Goal: Task Accomplishment & Management: Use online tool/utility

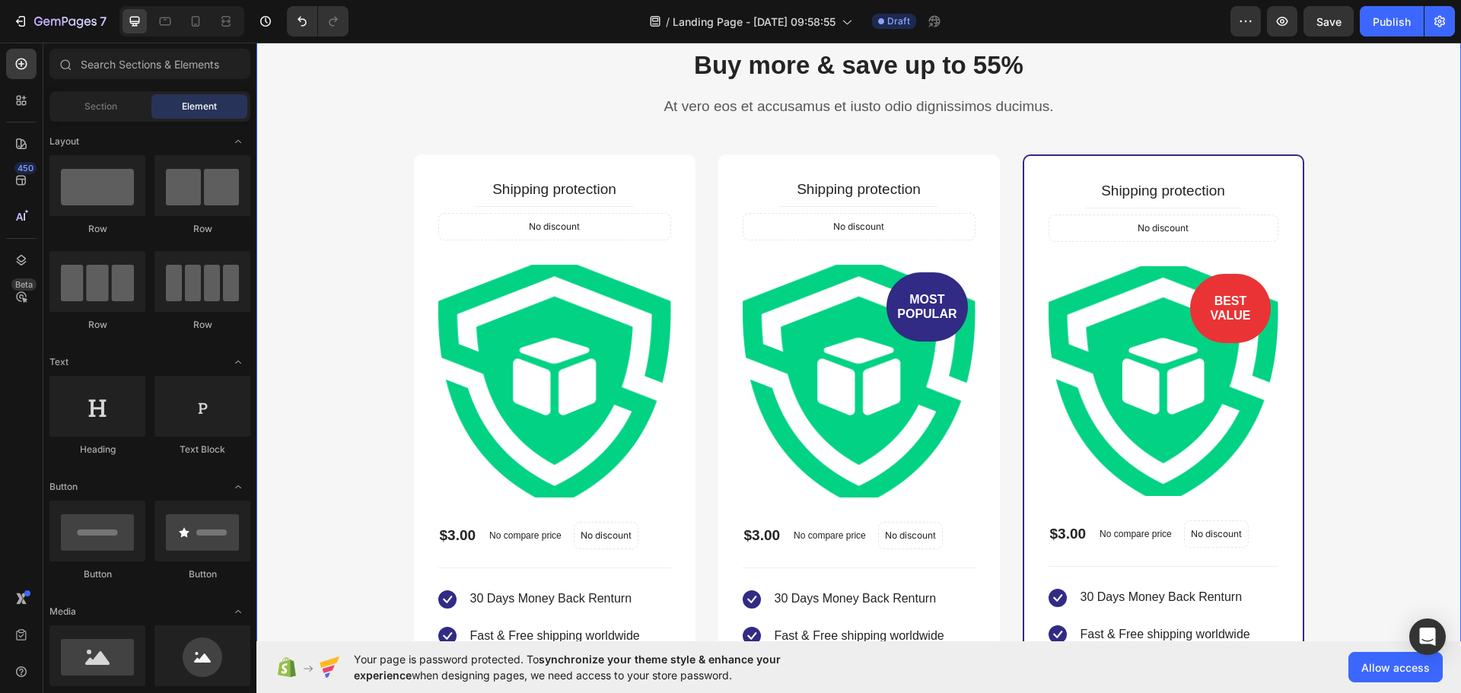
scroll to position [3425, 0]
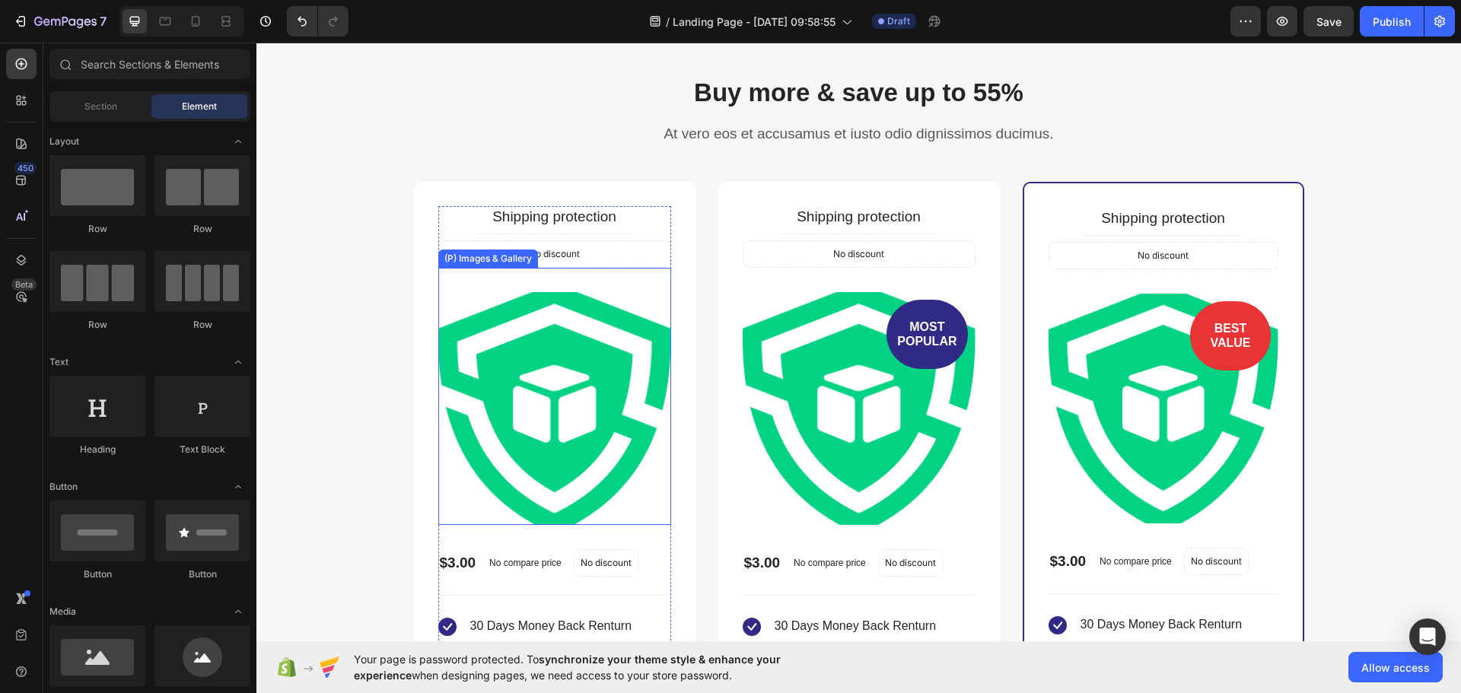
click at [473, 344] on img at bounding box center [554, 408] width 233 height 233
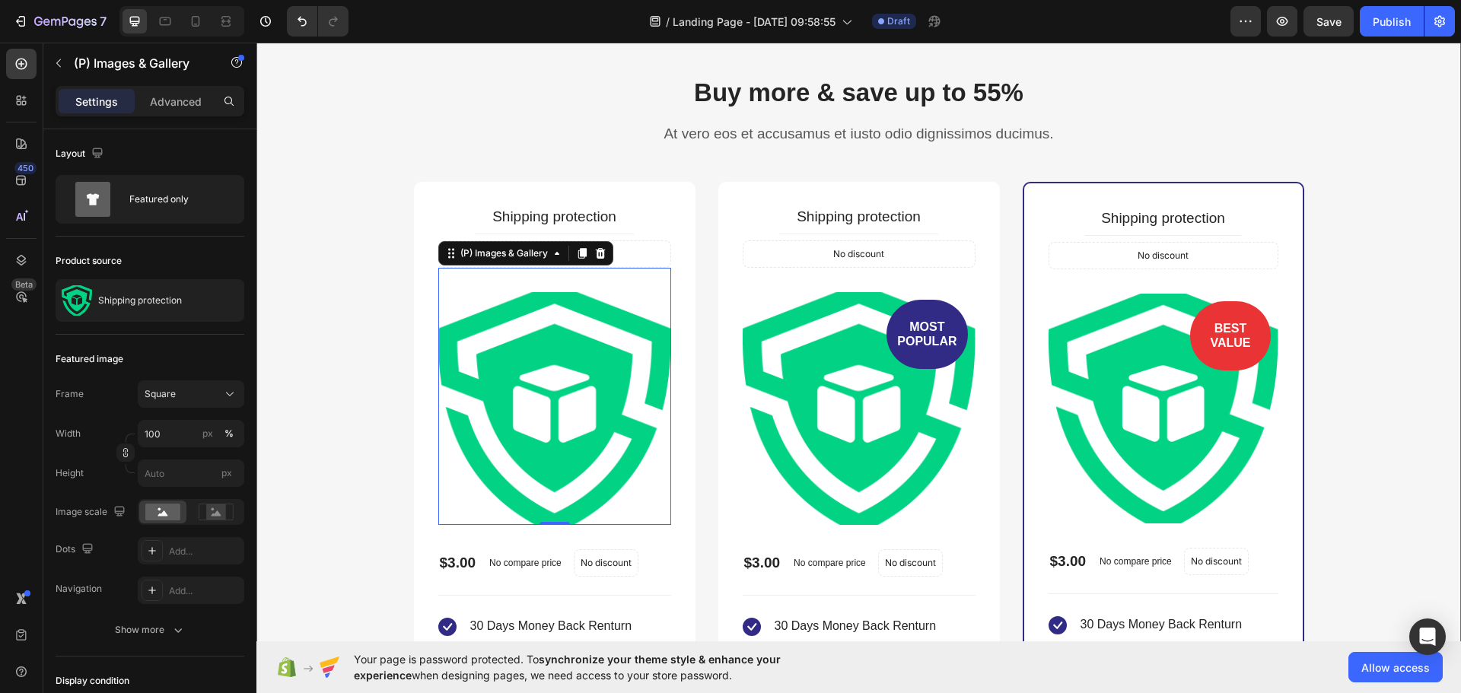
click at [333, 241] on div "Buy more & save up to 55% Heading At vero eos et accusamus et iusto odio dignis…" at bounding box center [859, 495] width 1182 height 841
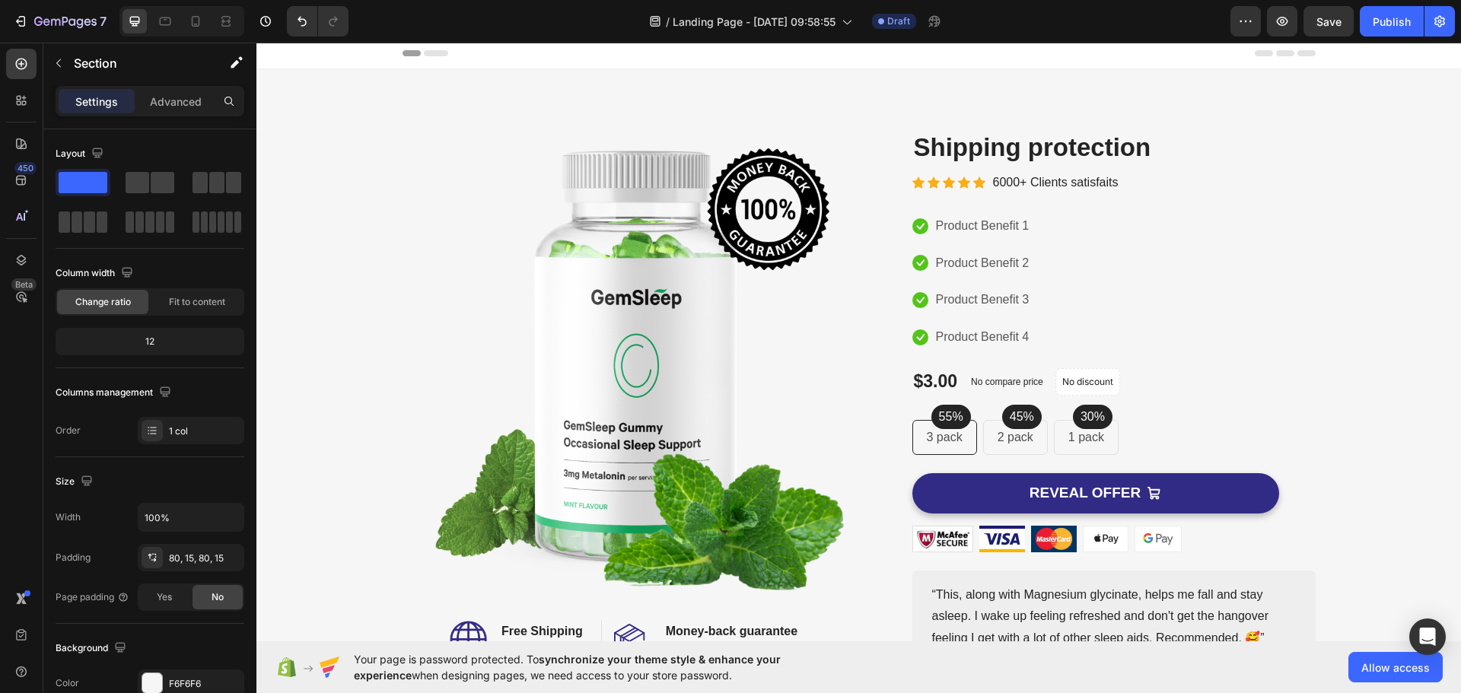
scroll to position [0, 0]
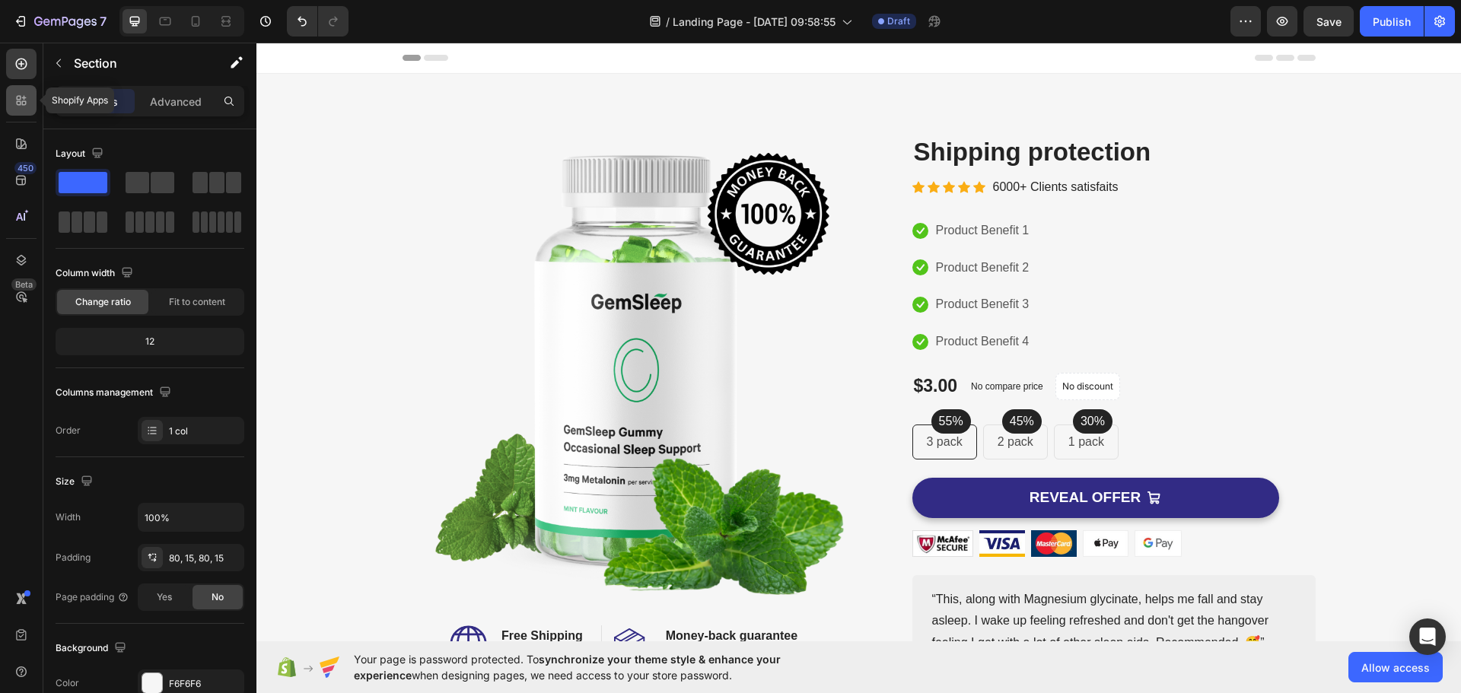
click at [22, 98] on icon at bounding box center [24, 98] width 5 height 5
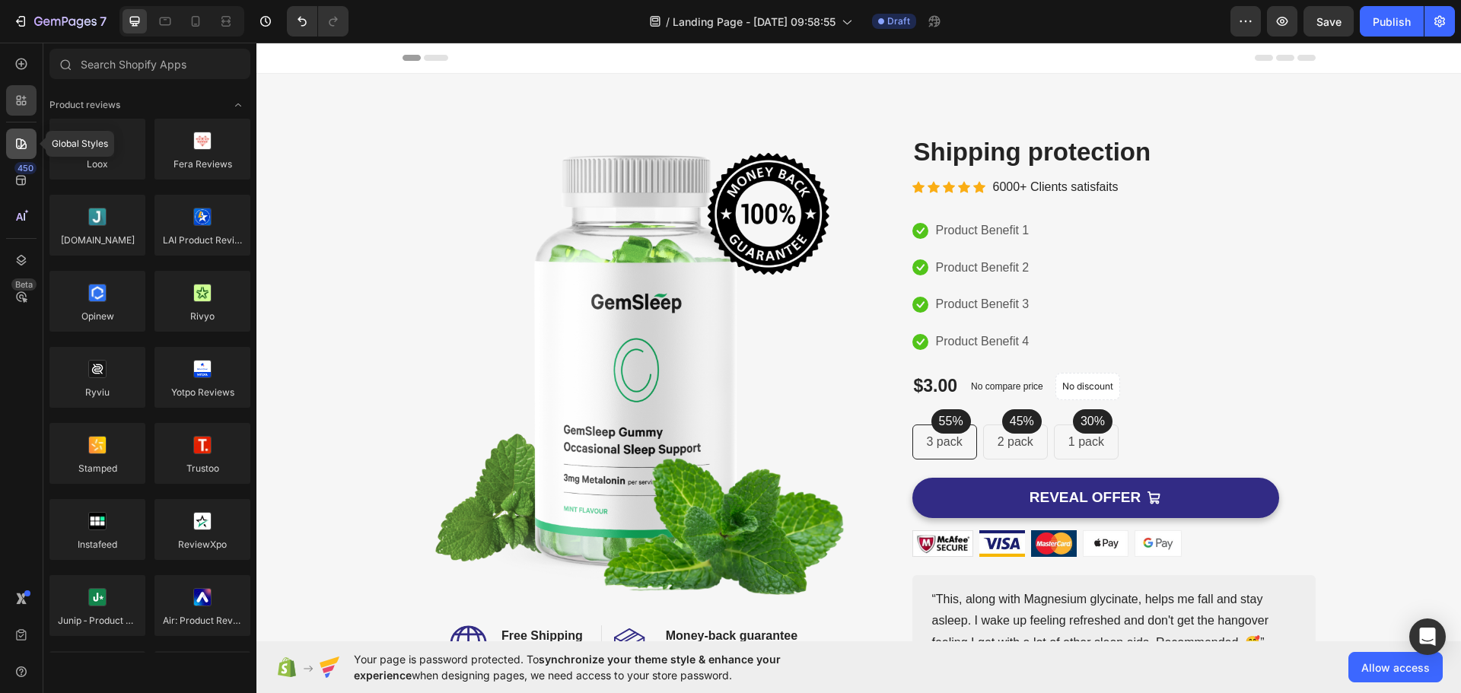
click at [22, 142] on icon at bounding box center [21, 143] width 15 height 15
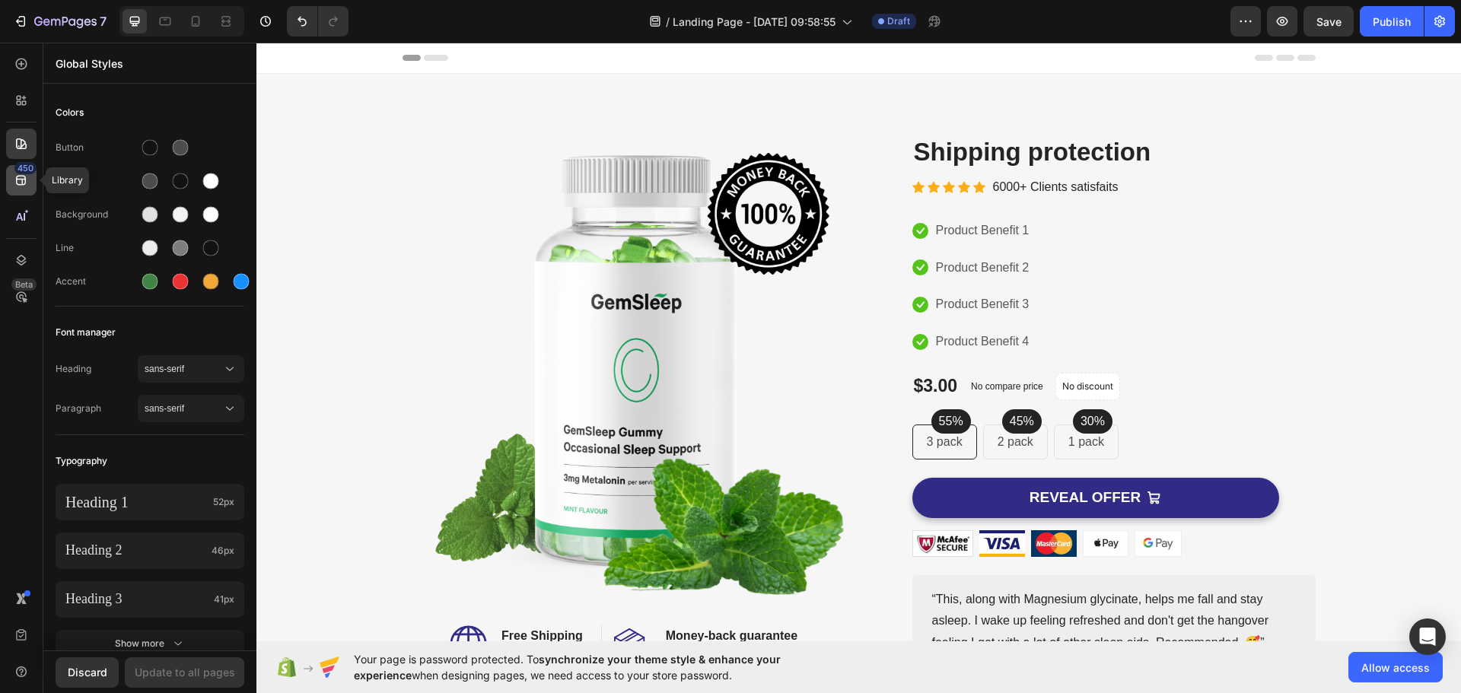
click at [21, 178] on icon at bounding box center [21, 180] width 15 height 15
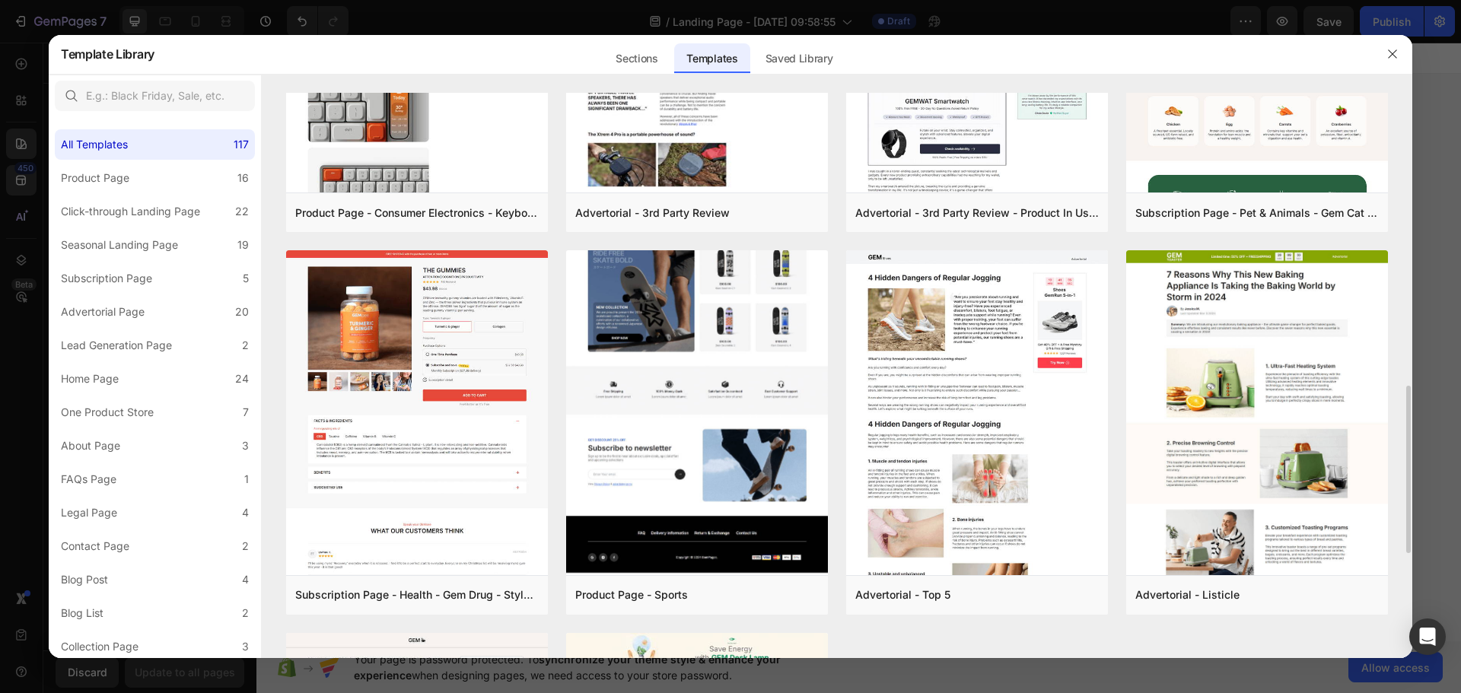
scroll to position [1142, 0]
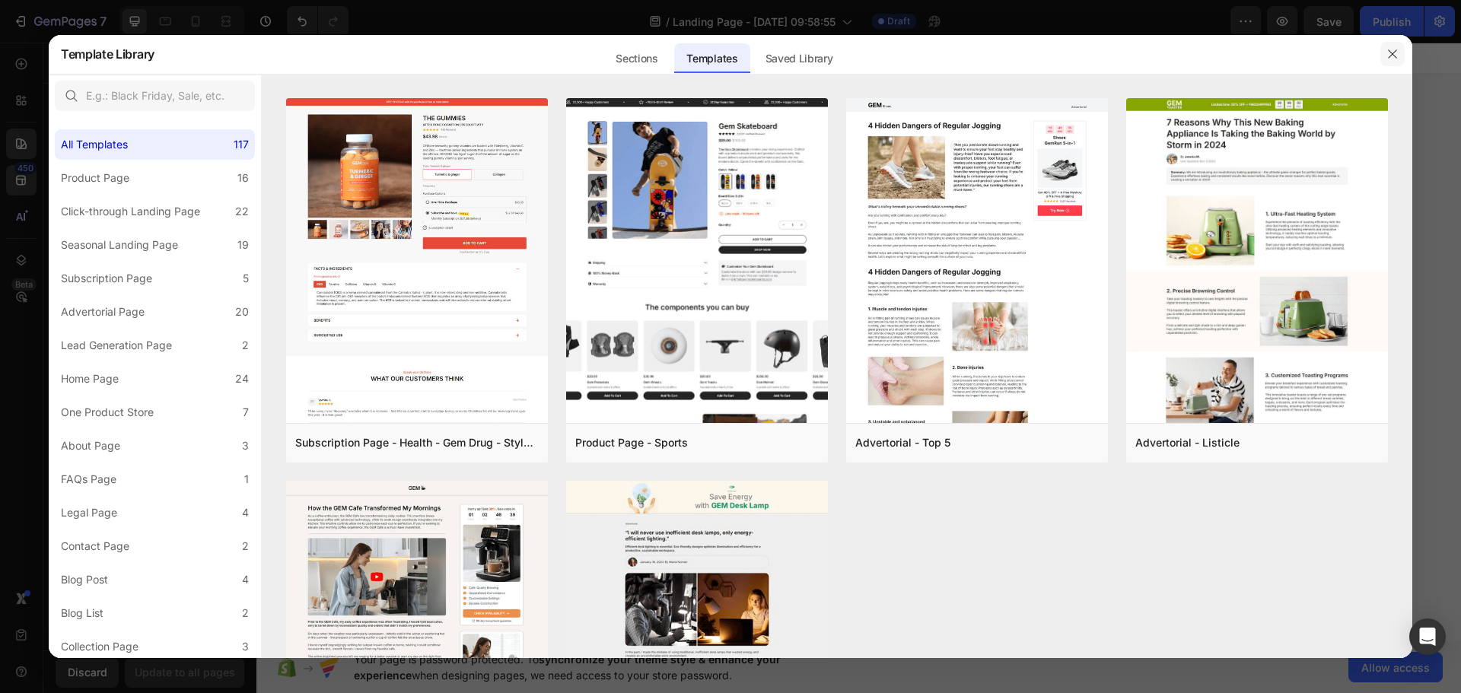
click at [1387, 55] on icon "button" at bounding box center [1393, 54] width 12 height 12
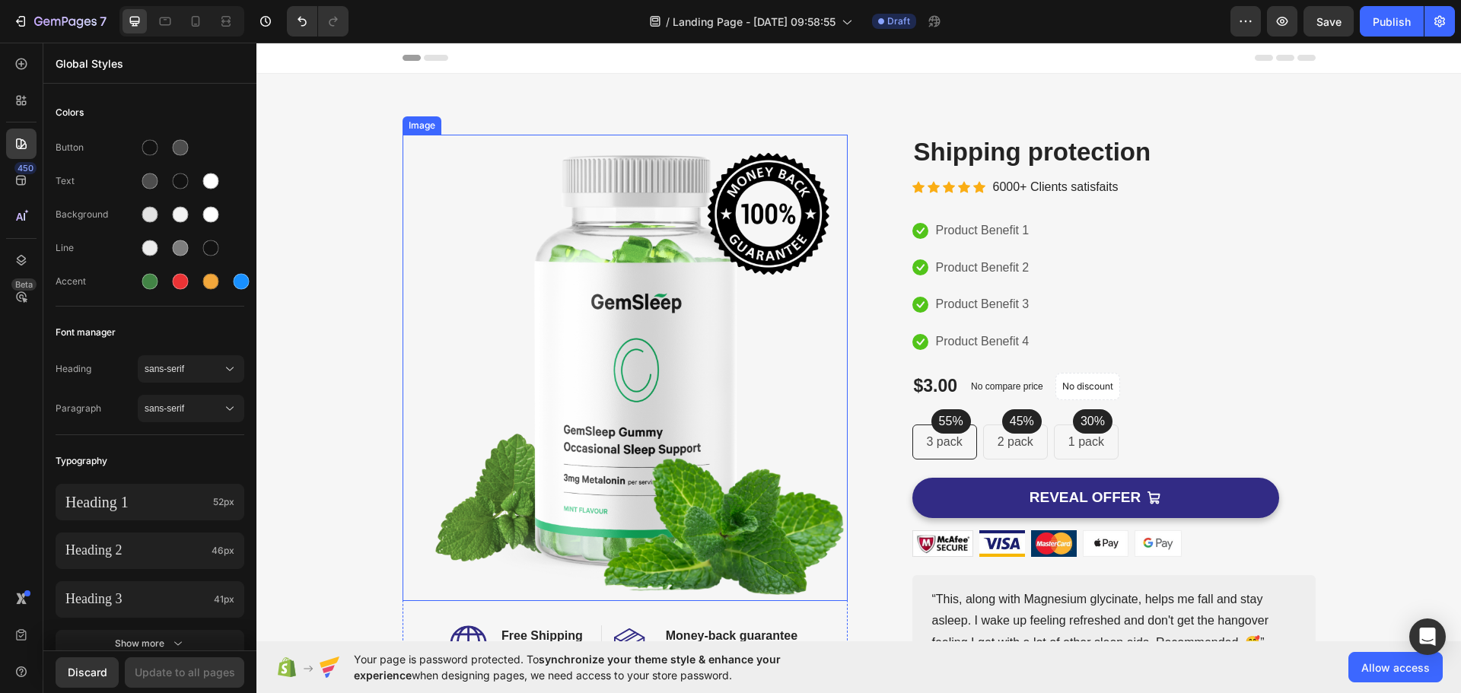
click at [697, 354] on img at bounding box center [625, 368] width 445 height 467
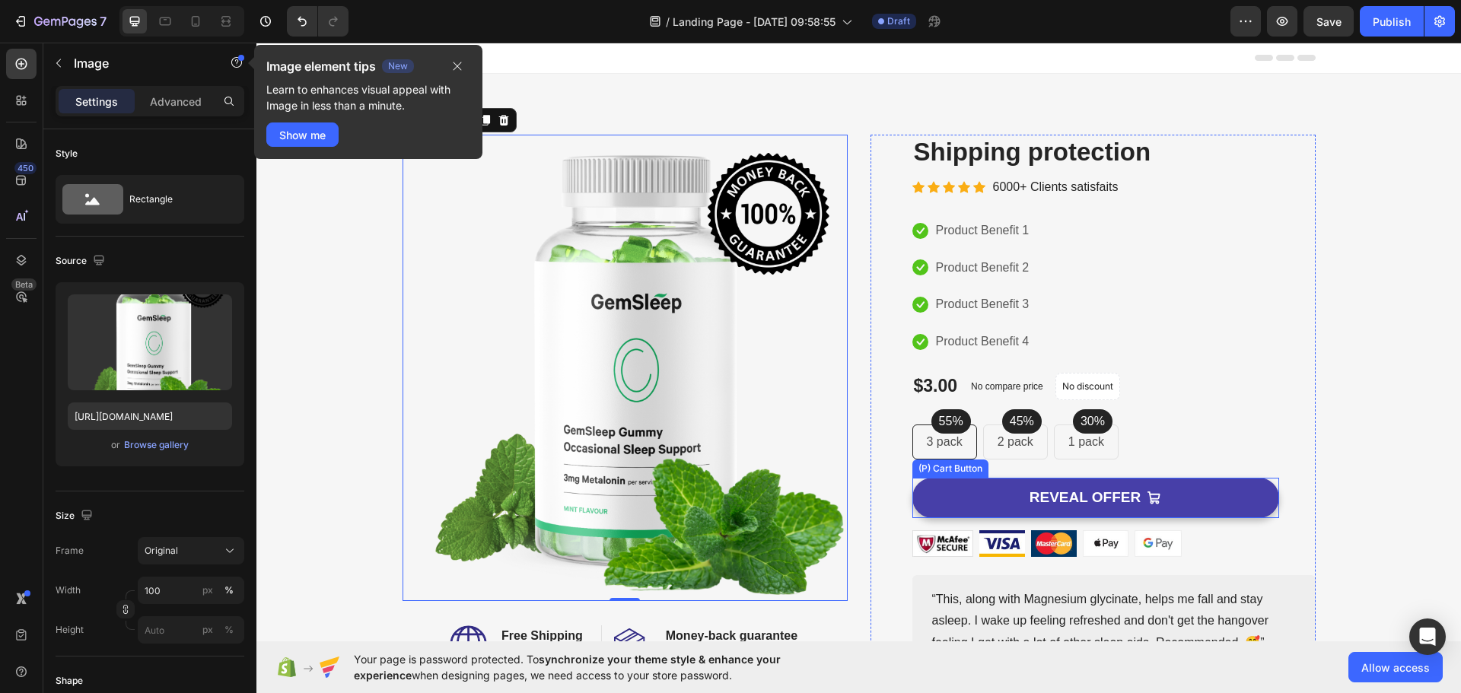
click at [1012, 497] on button "REVEAL OFFER" at bounding box center [1096, 498] width 367 height 40
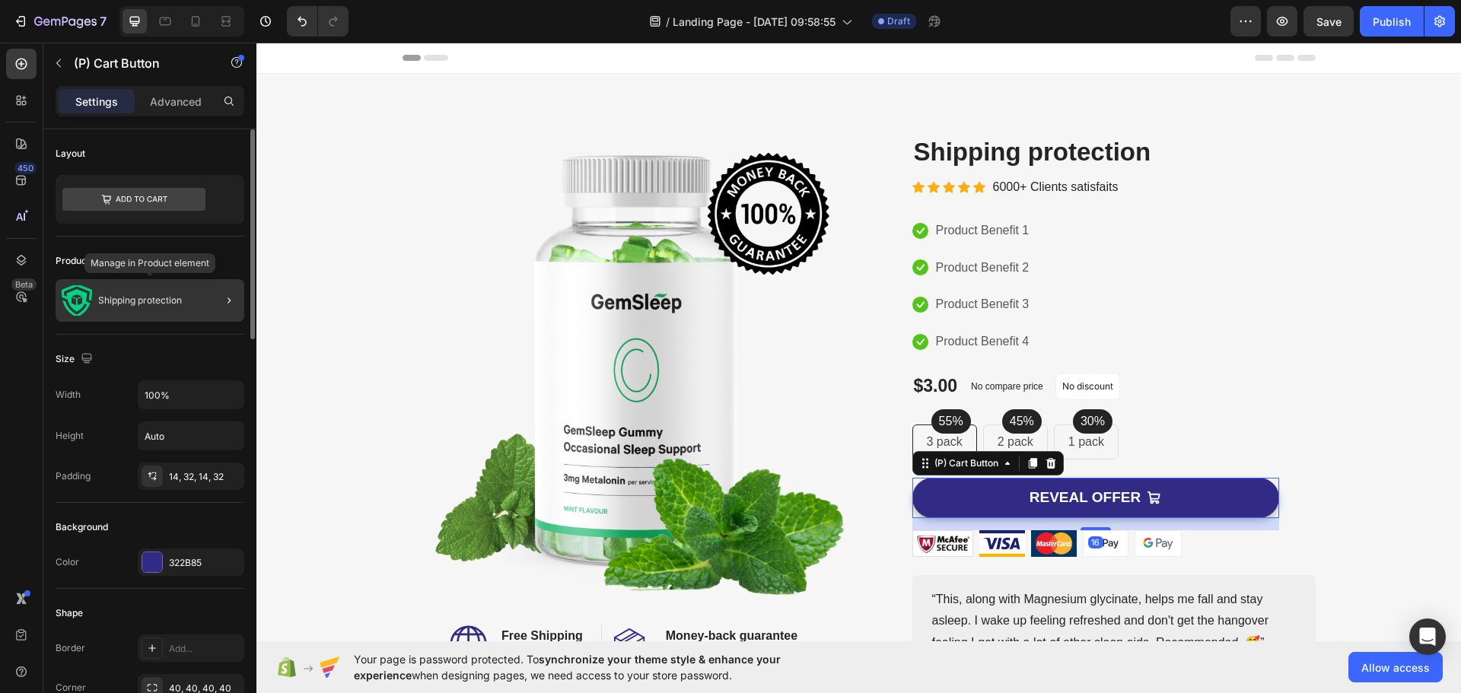
click at [120, 295] on div "Shipping protection" at bounding box center [150, 300] width 189 height 43
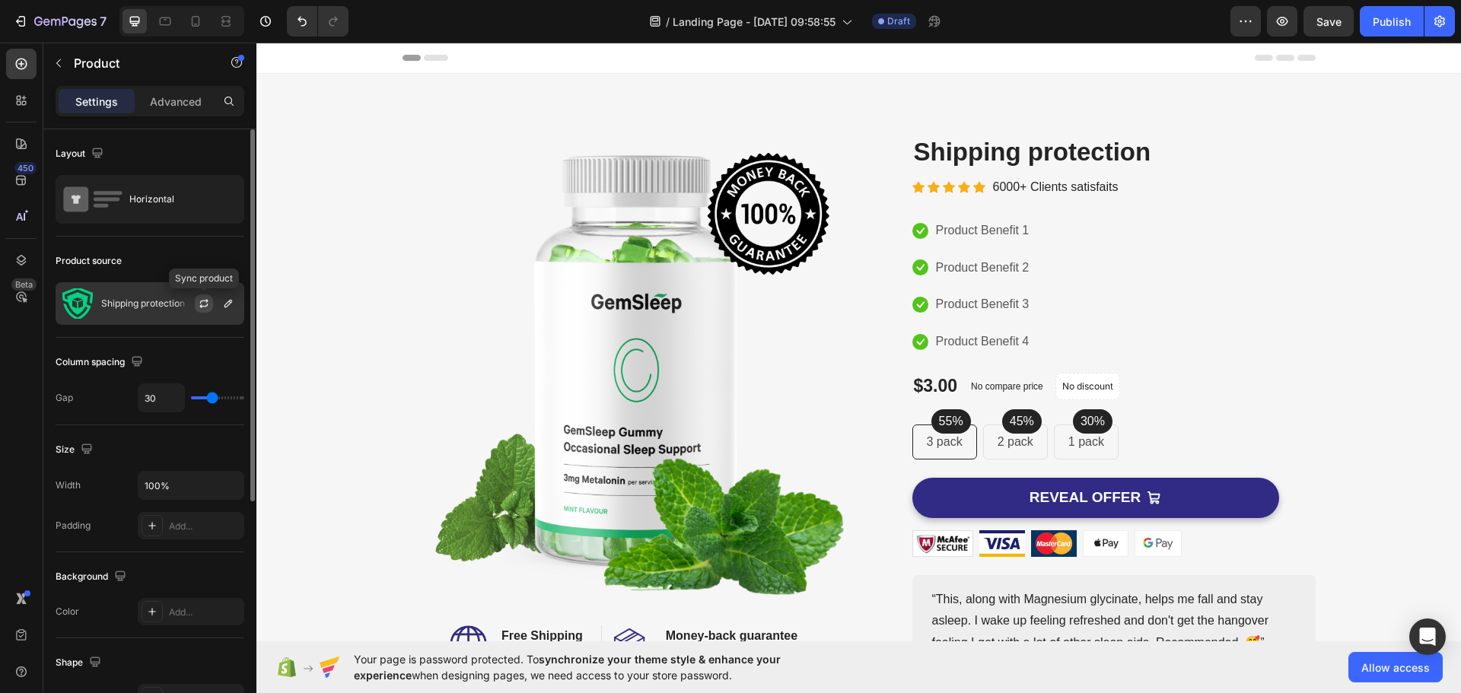
click at [203, 306] on icon "button" at bounding box center [203, 306] width 8 height 5
click at [225, 305] on icon "button" at bounding box center [229, 304] width 8 height 8
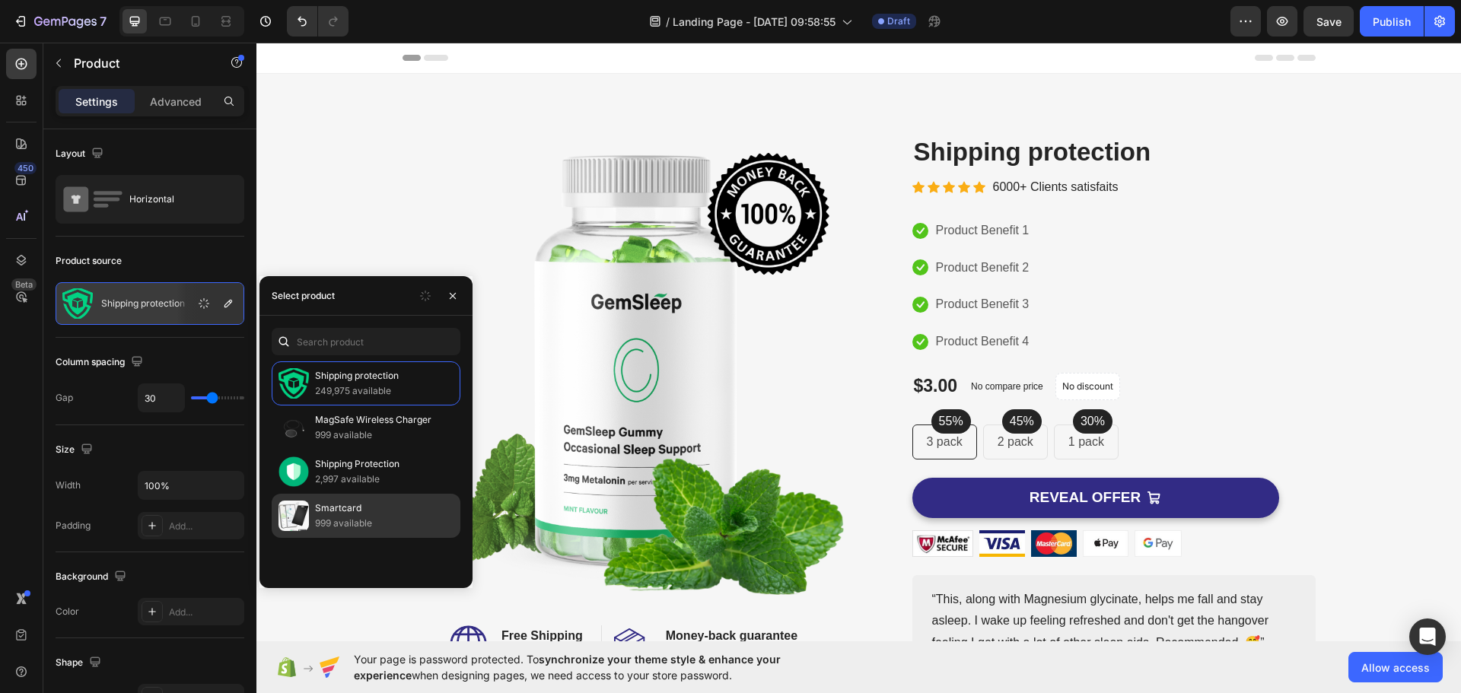
click at [387, 510] on p "Smartcard" at bounding box center [384, 508] width 139 height 15
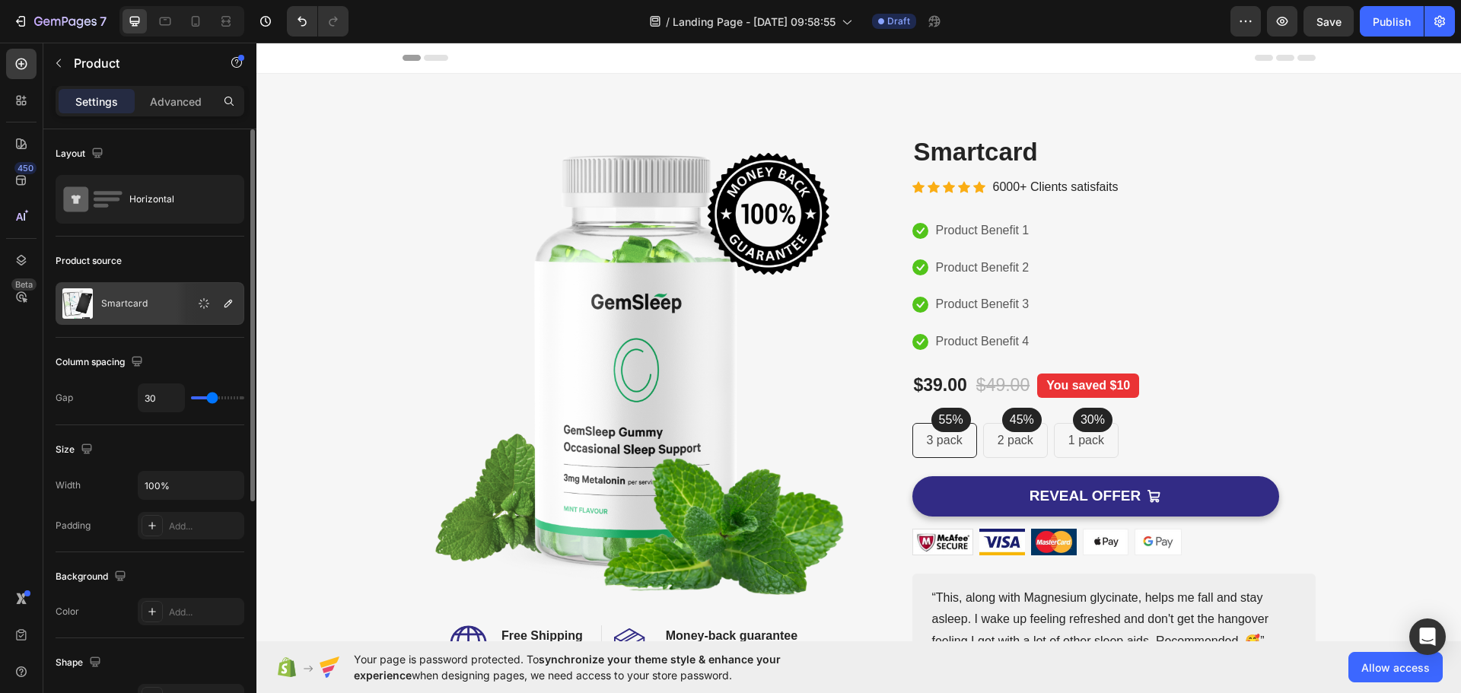
click at [209, 258] on div "Product source" at bounding box center [150, 261] width 189 height 24
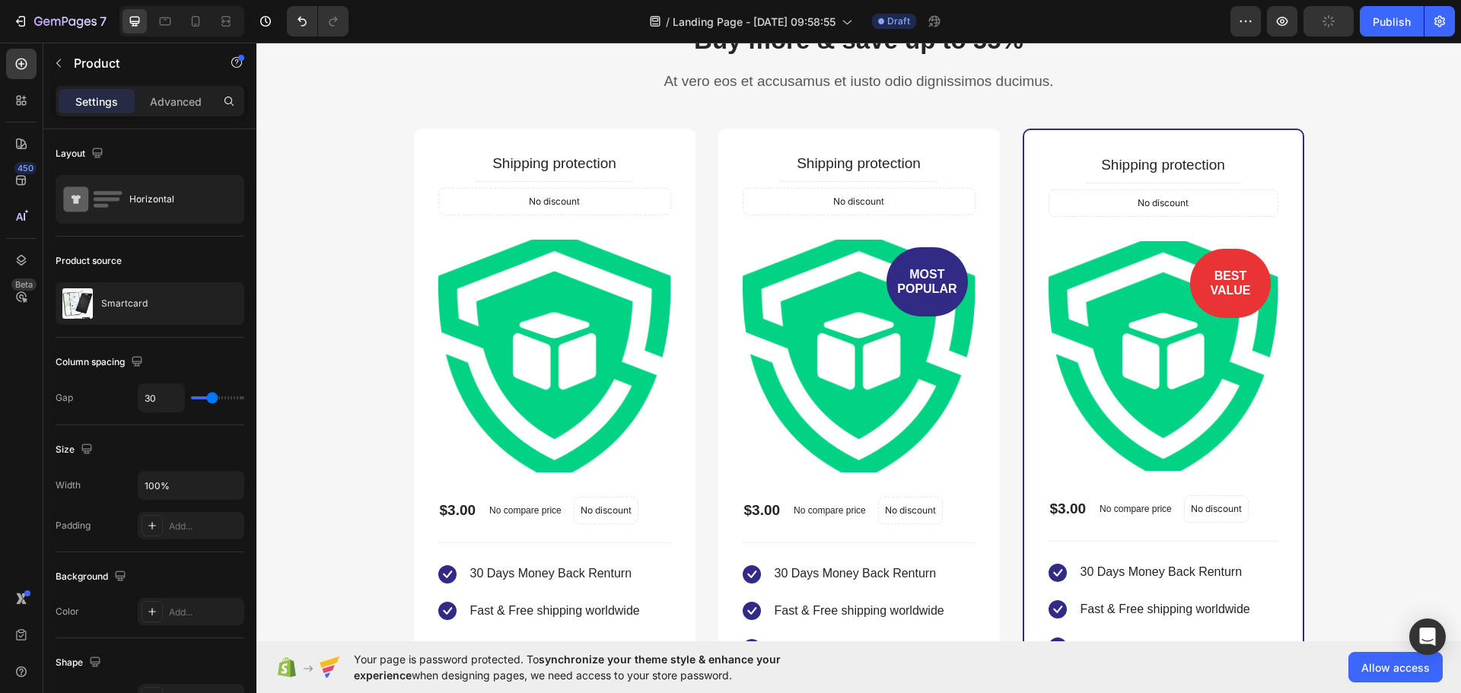
scroll to position [3577, 0]
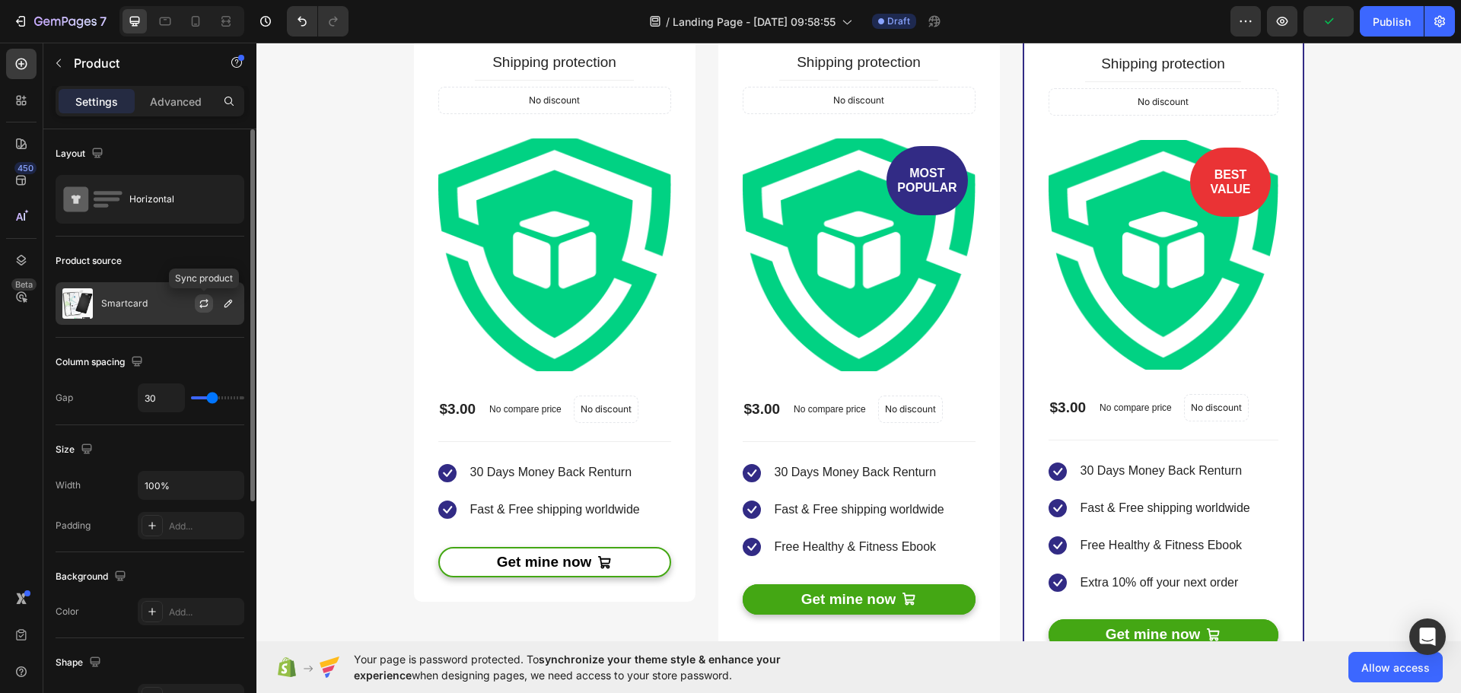
click at [209, 307] on icon "button" at bounding box center [204, 304] width 12 height 12
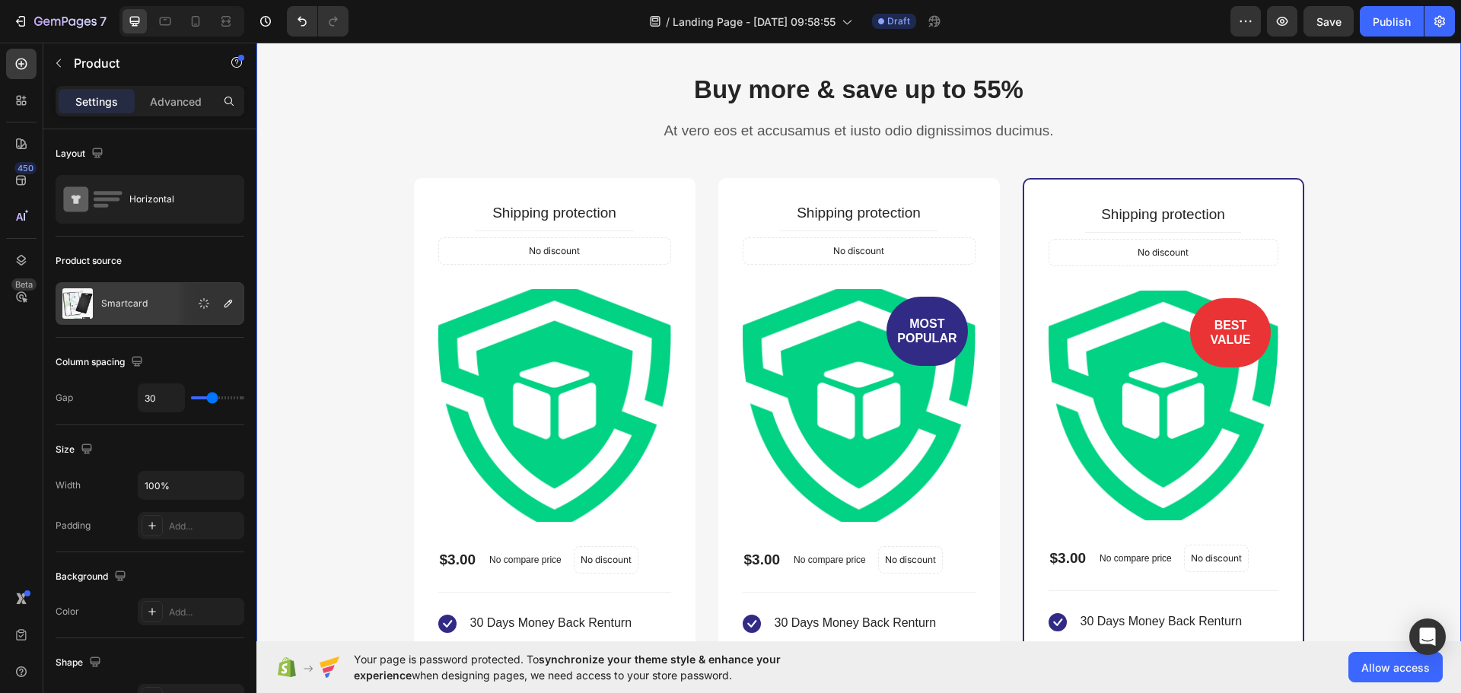
scroll to position [3425, 0]
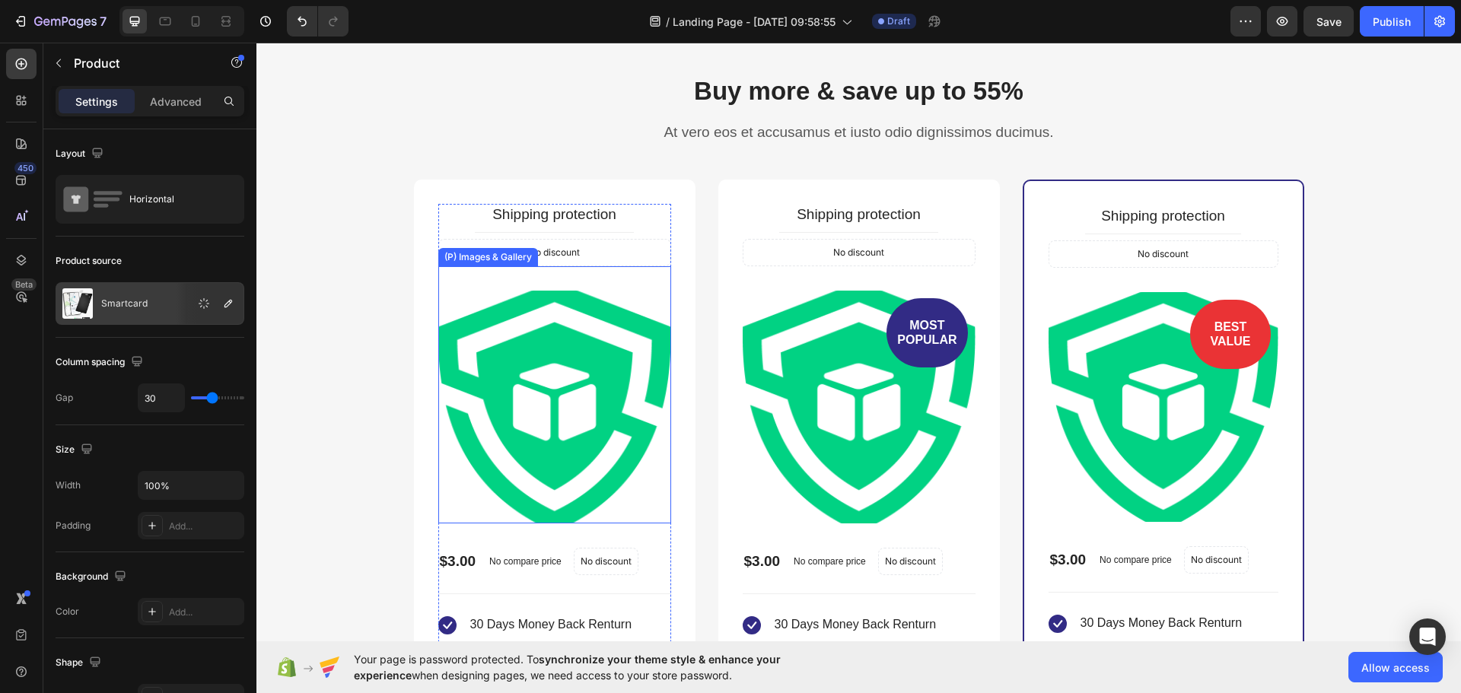
click at [550, 336] on img at bounding box center [554, 407] width 233 height 233
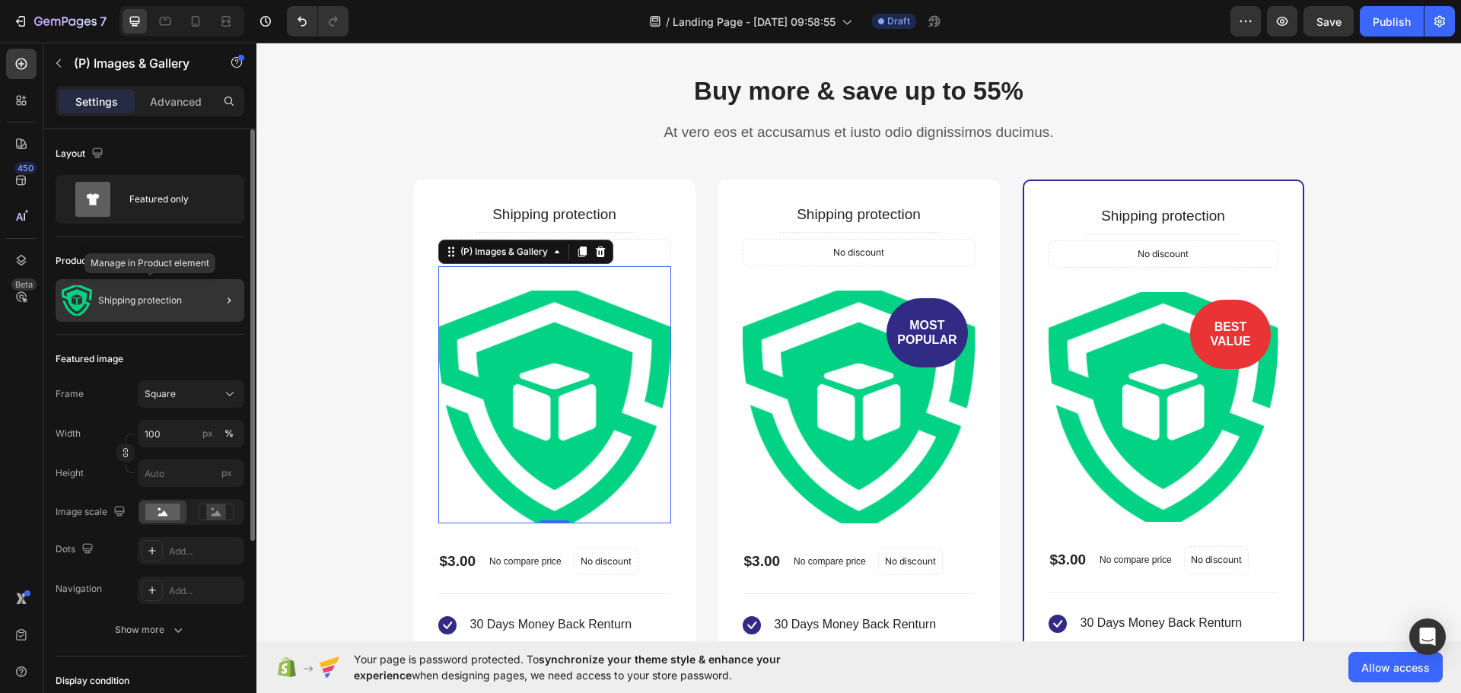
click at [145, 294] on div "Shipping protection" at bounding box center [150, 300] width 189 height 43
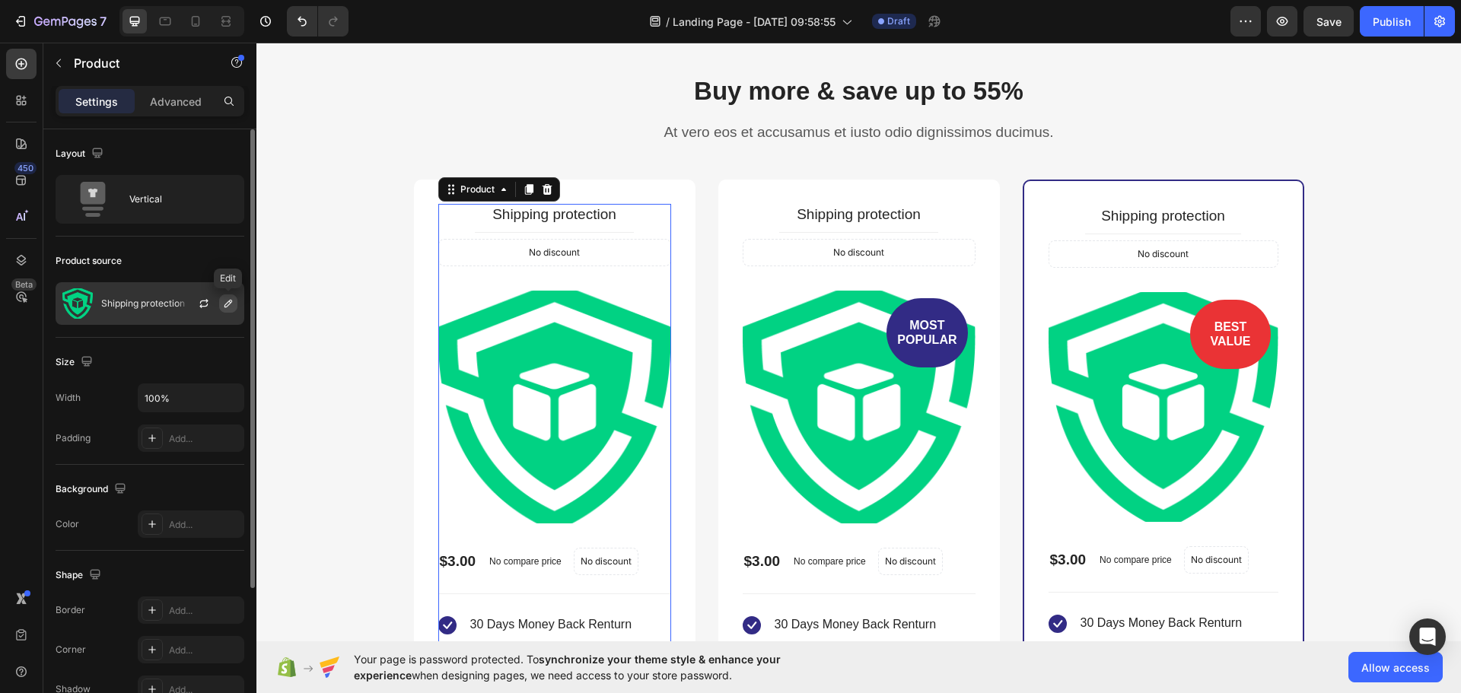
click at [224, 305] on icon "button" at bounding box center [228, 304] width 12 height 12
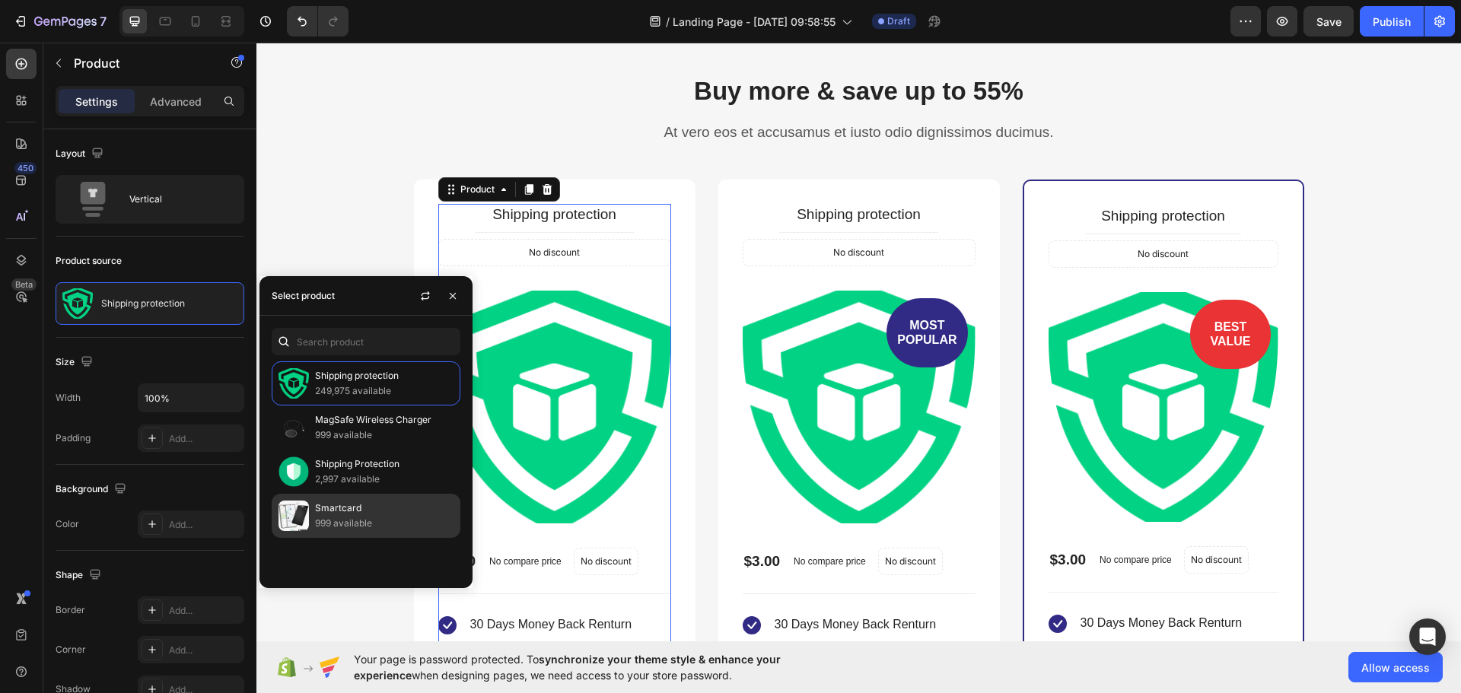
click at [373, 511] on p "Smartcard" at bounding box center [384, 508] width 139 height 15
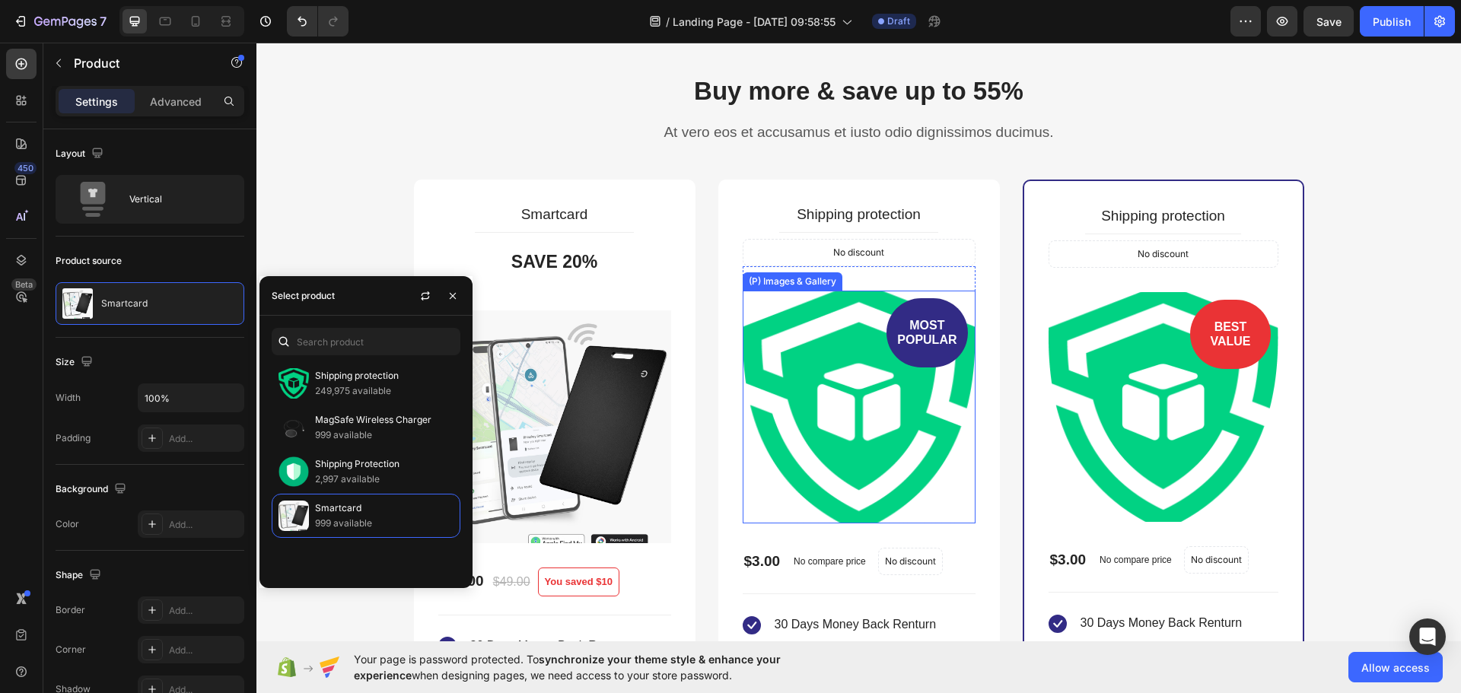
click at [839, 317] on img at bounding box center [859, 407] width 233 height 233
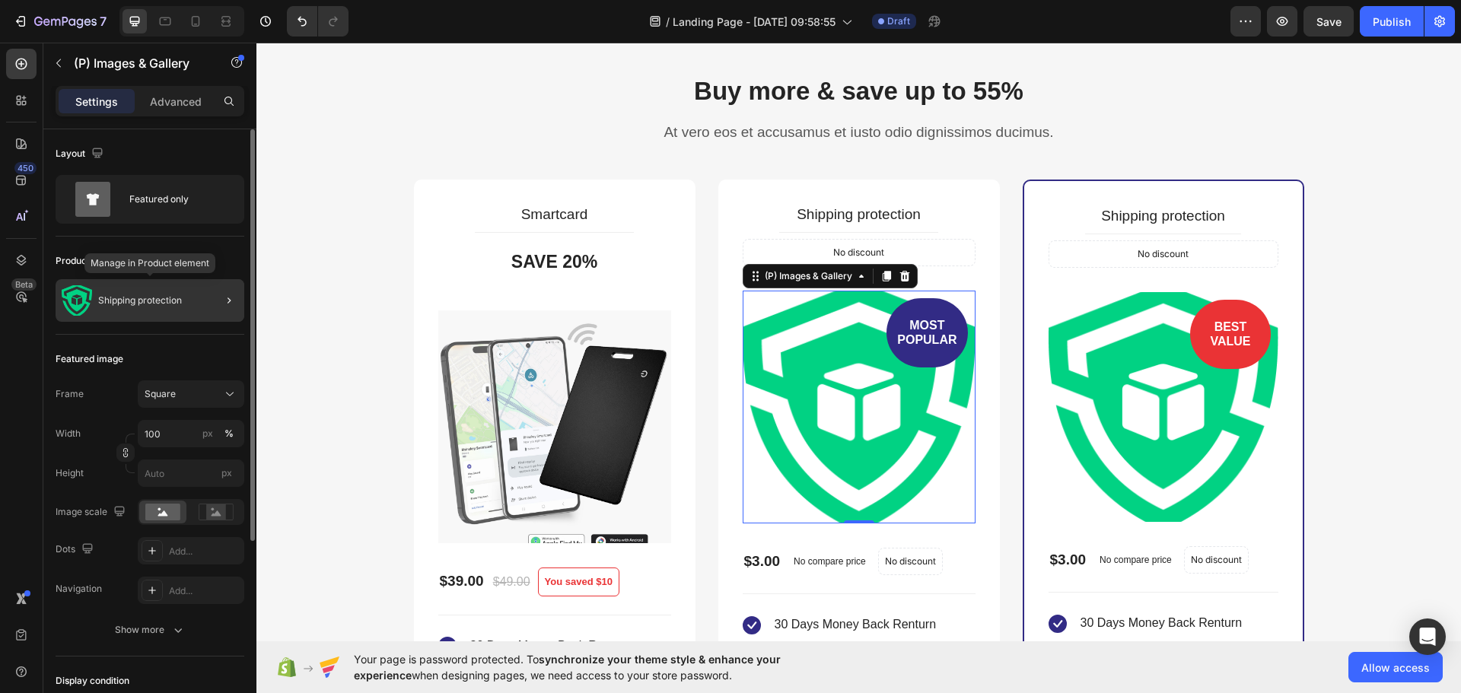
click at [150, 307] on div "Shipping protection" at bounding box center [150, 300] width 189 height 43
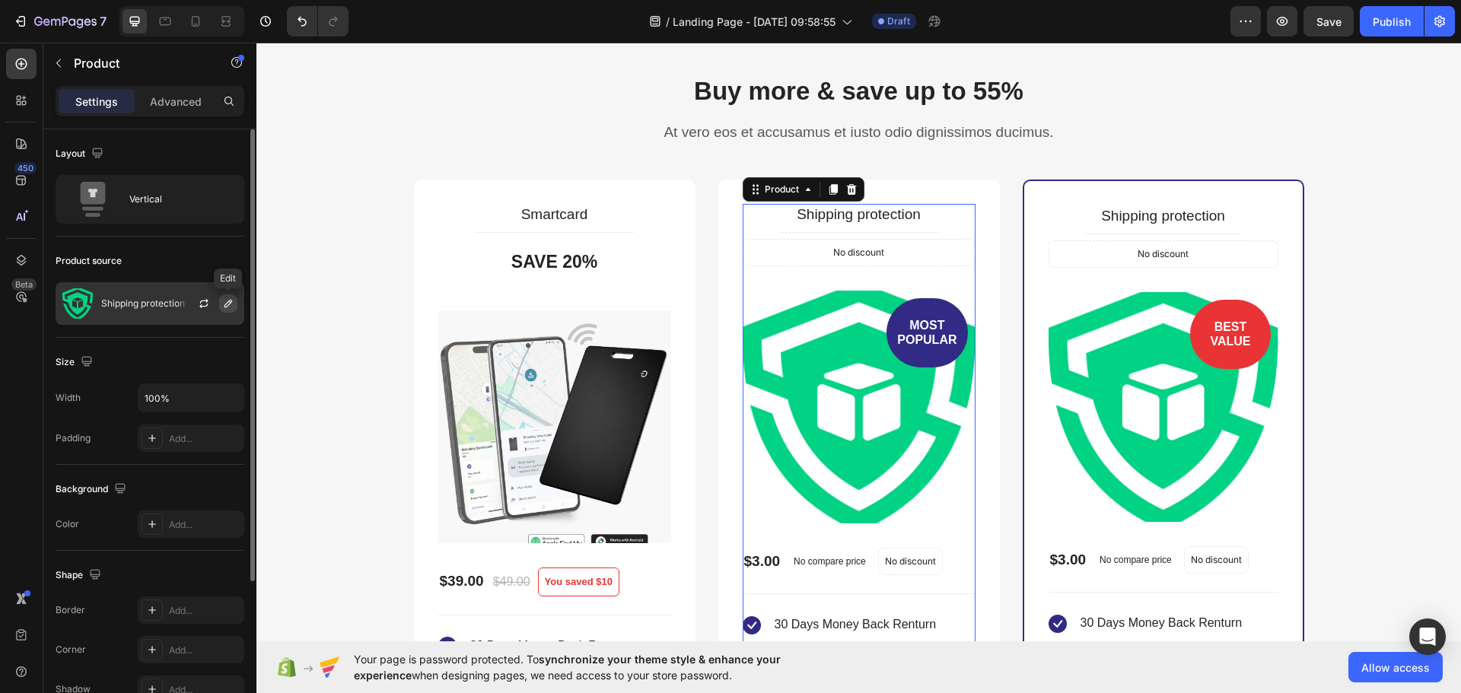
click at [229, 301] on icon "button" at bounding box center [229, 304] width 8 height 8
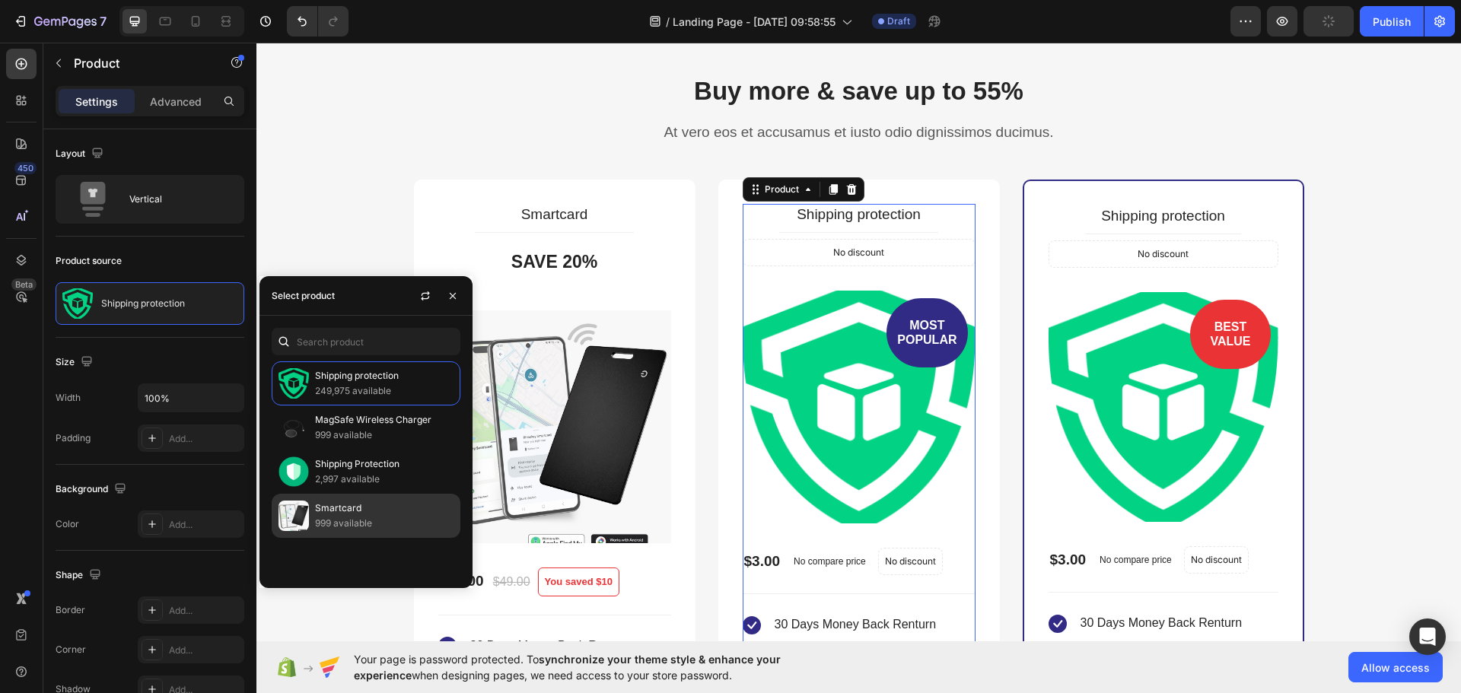
click at [413, 525] on p "999 available" at bounding box center [384, 523] width 139 height 15
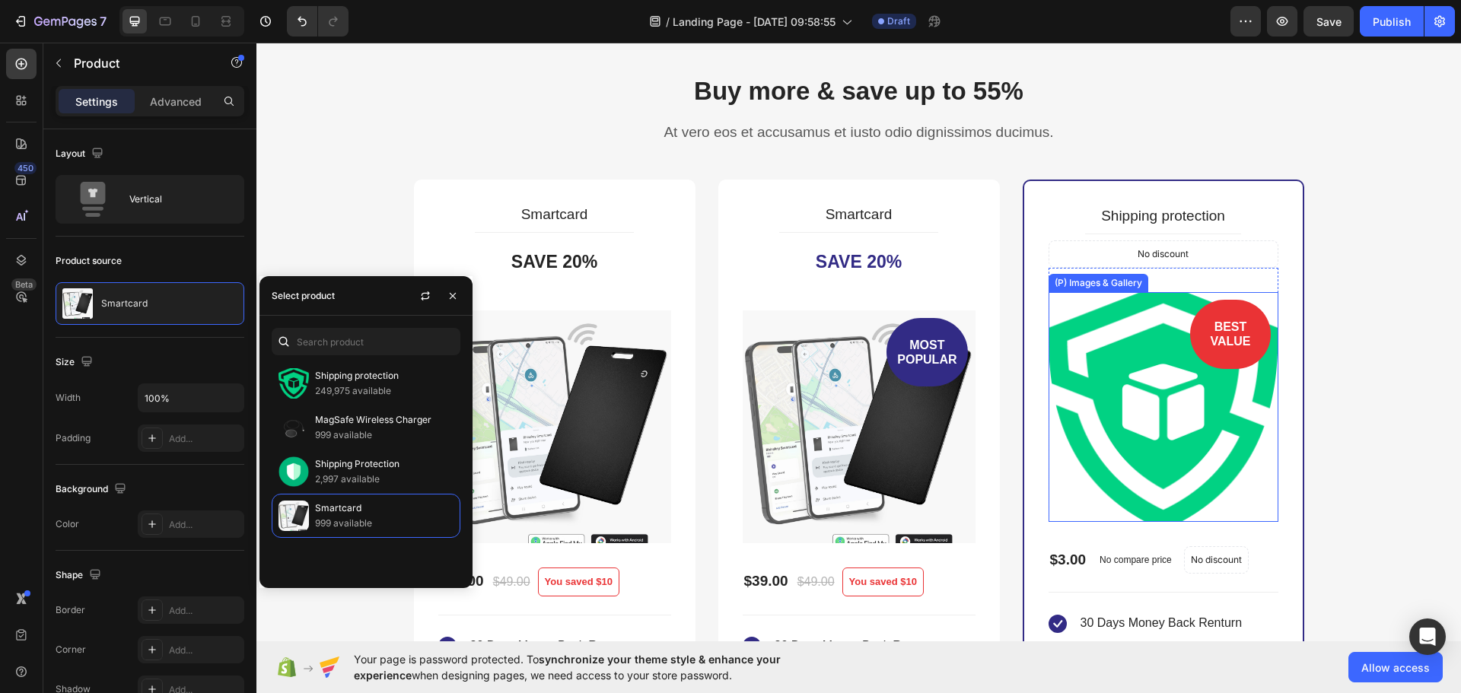
click at [1164, 416] on img at bounding box center [1164, 407] width 230 height 230
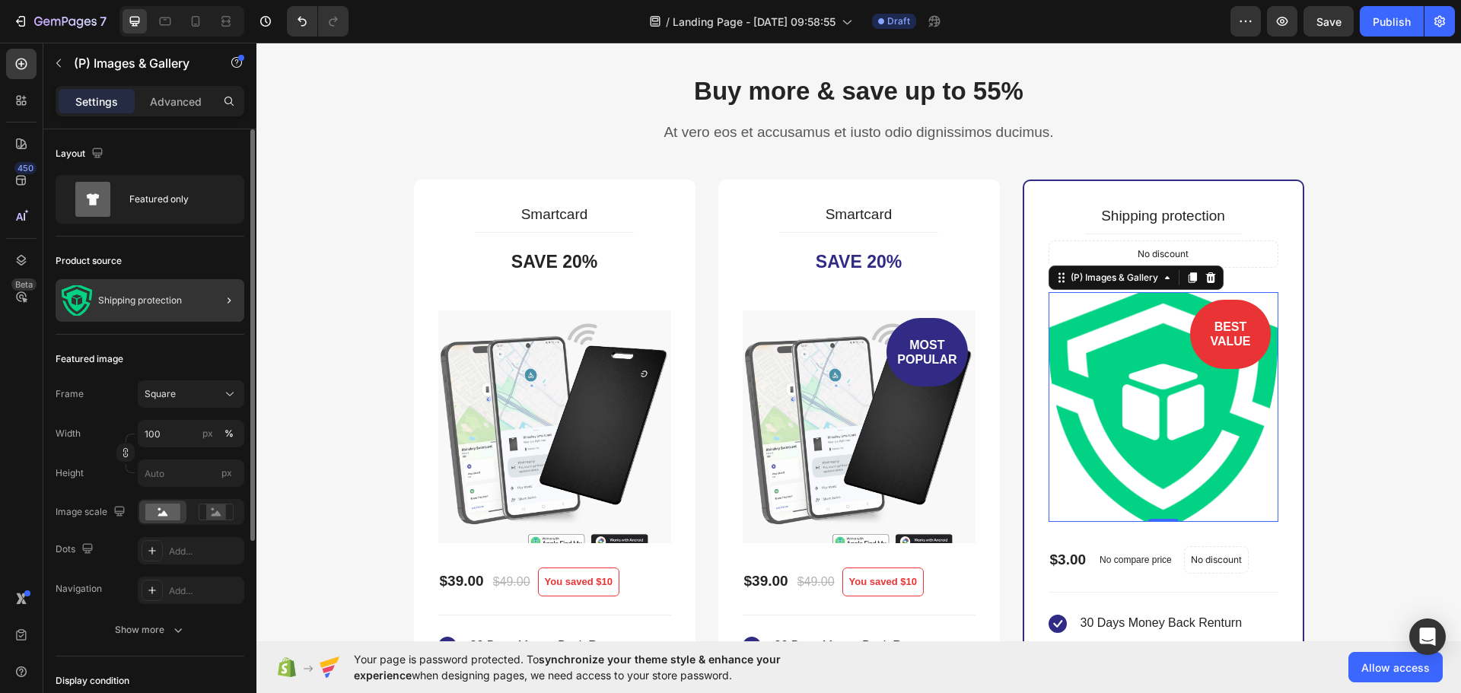
click at [210, 300] on div at bounding box center [223, 300] width 43 height 43
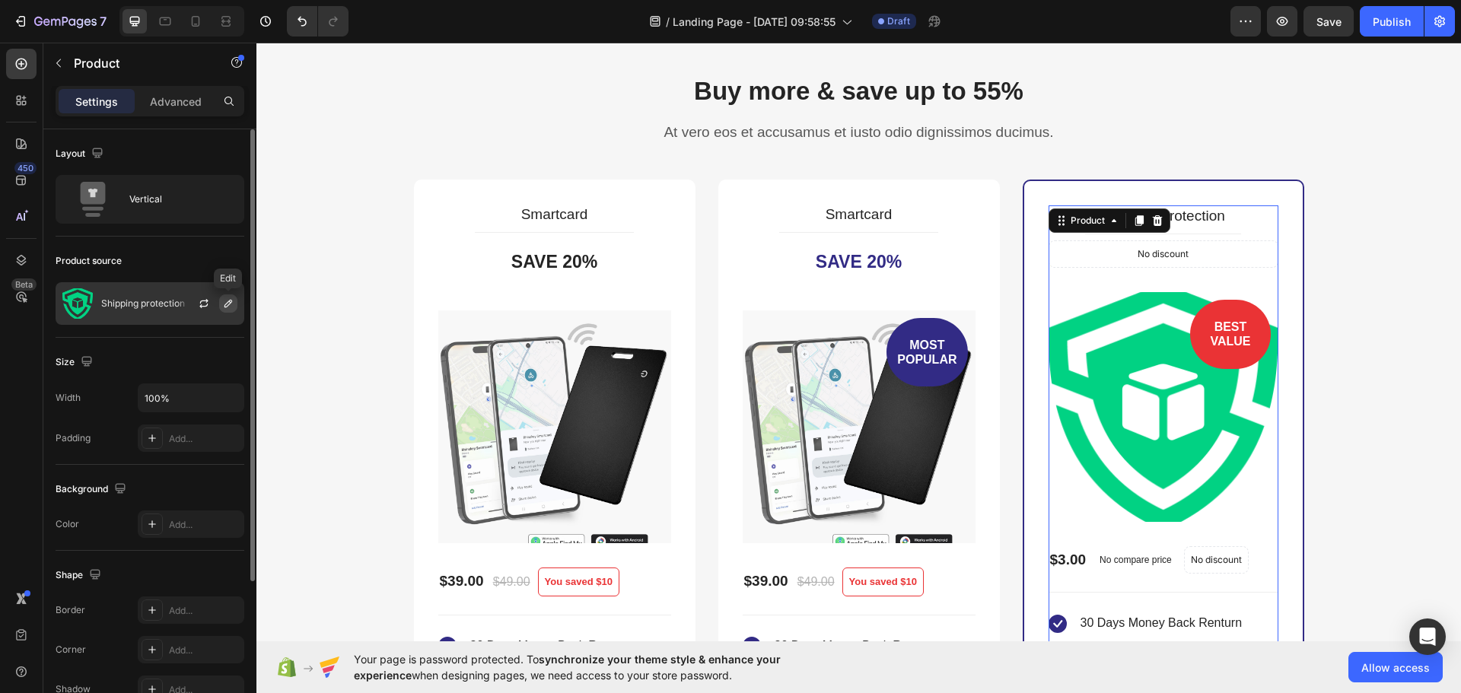
click at [231, 307] on icon "button" at bounding box center [228, 304] width 12 height 12
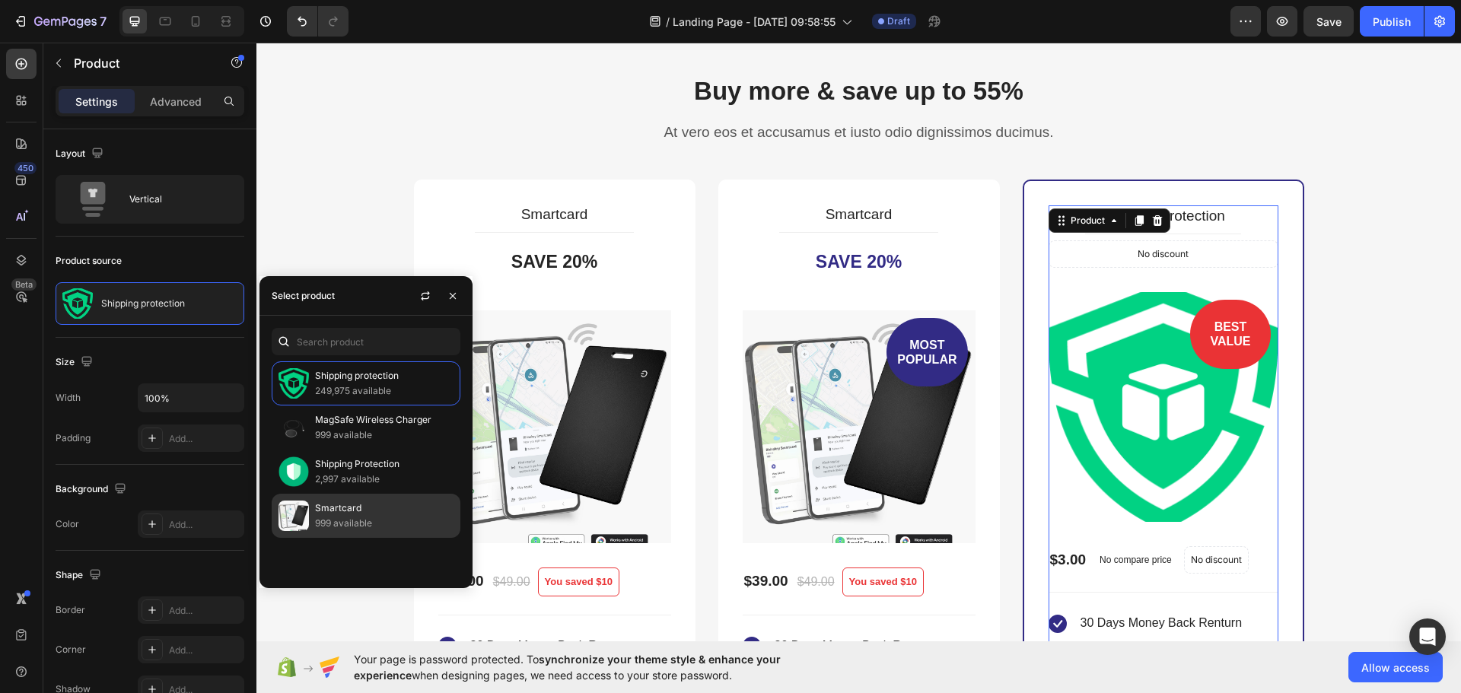
click at [365, 529] on p "999 available" at bounding box center [384, 523] width 139 height 15
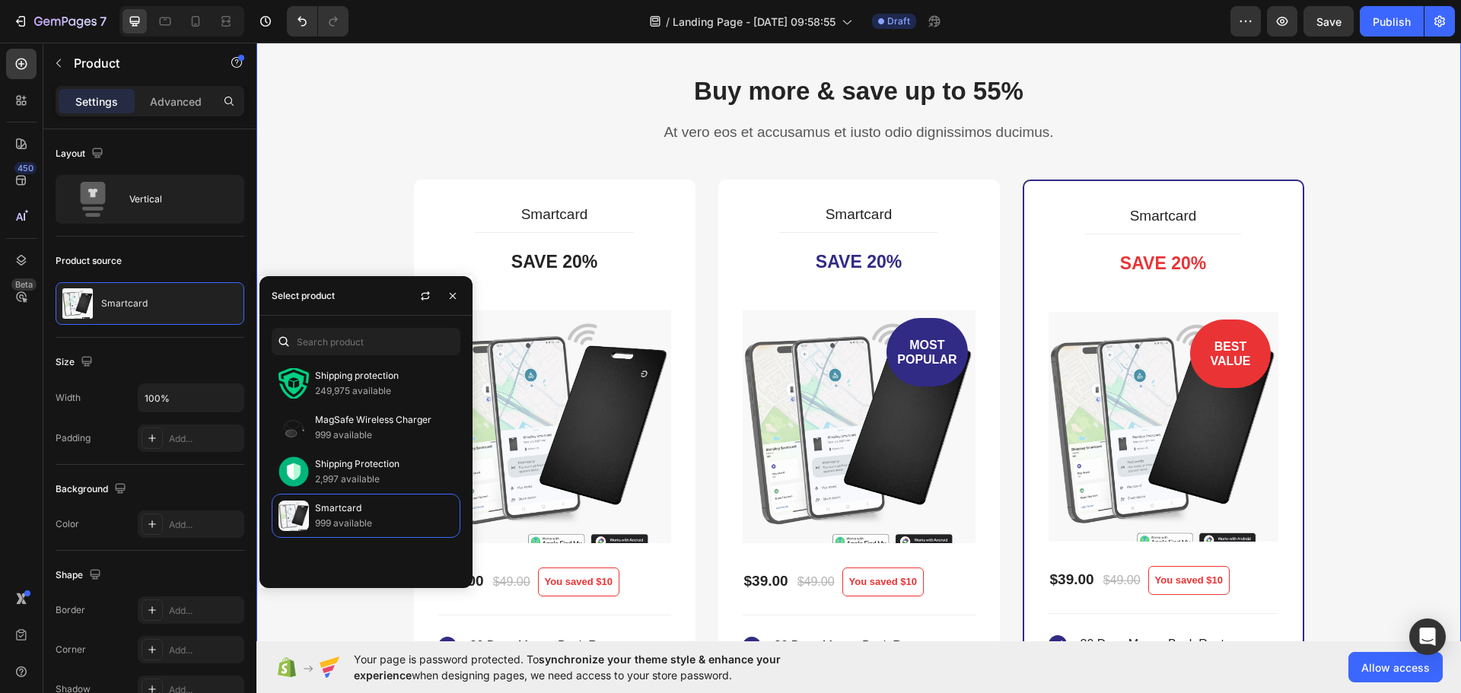
click at [357, 230] on div "Buy more & save up to 55% Heading At vero eos et accusamus et iusto odio dignis…" at bounding box center [859, 505] width 1182 height 862
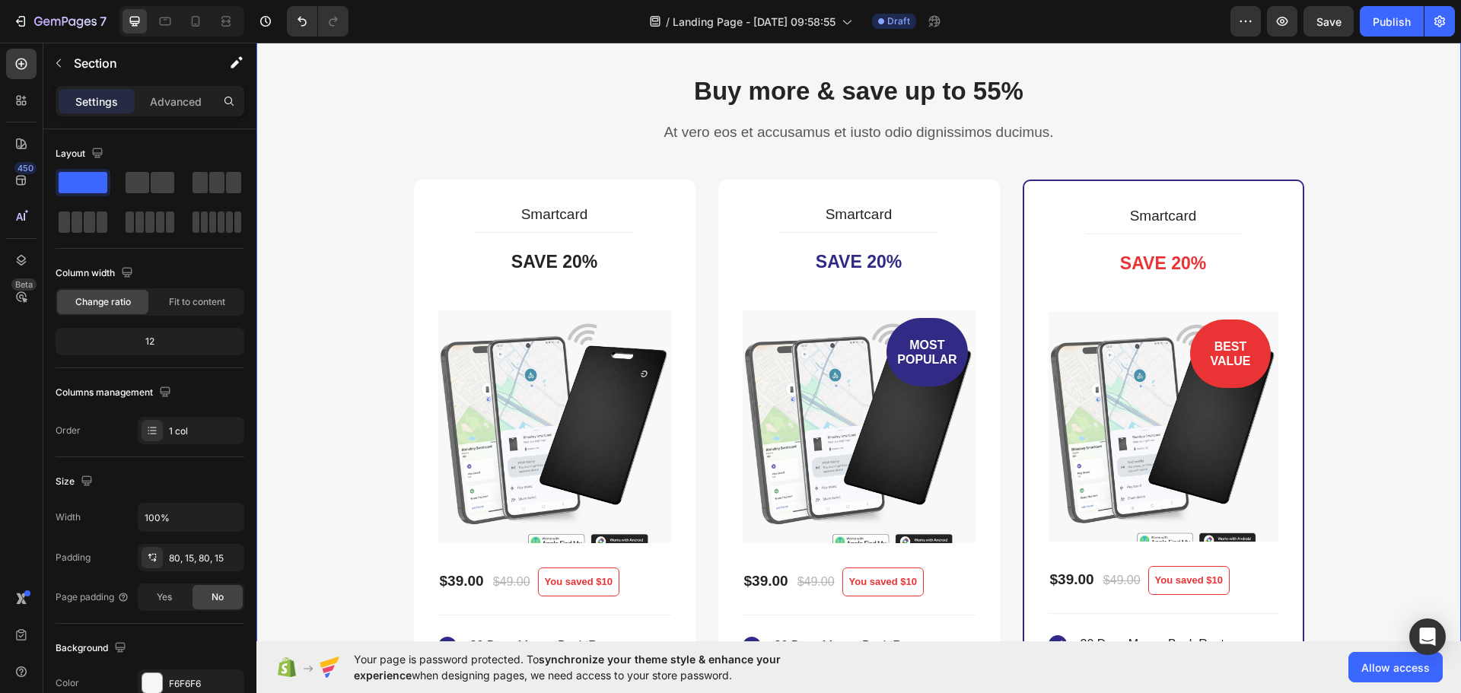
click at [357, 230] on div "Buy more & save up to 55% Heading At vero eos et accusamus et iusto odio dignis…" at bounding box center [859, 505] width 1182 height 862
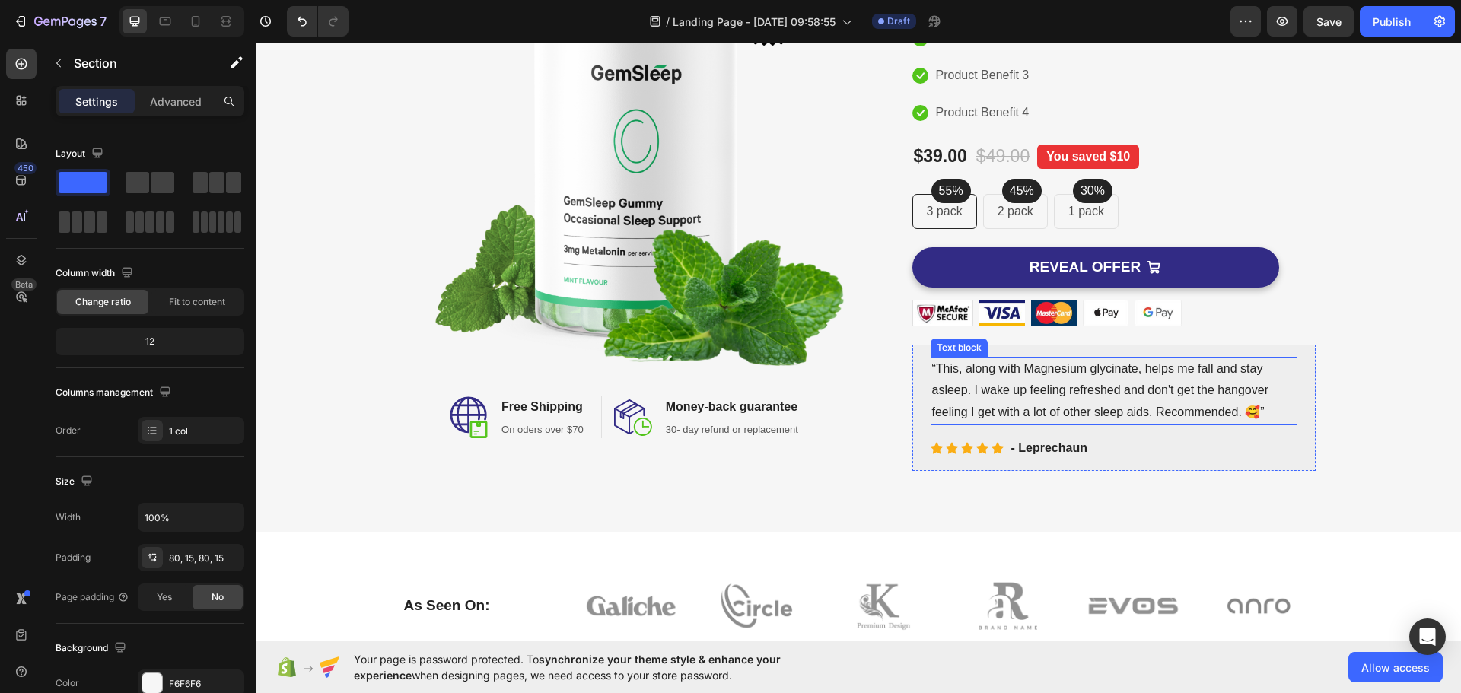
scroll to position [0, 0]
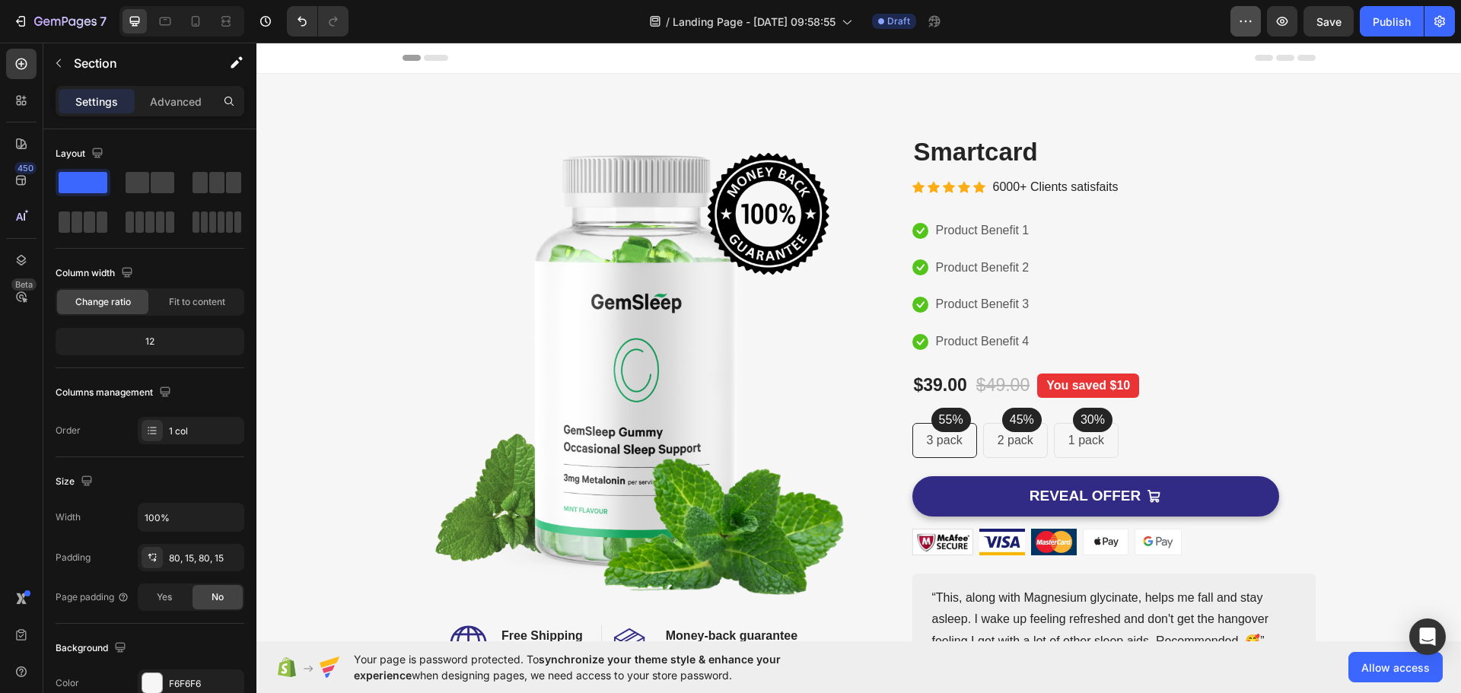
click at [1238, 25] on icon "button" at bounding box center [1245, 21] width 15 height 15
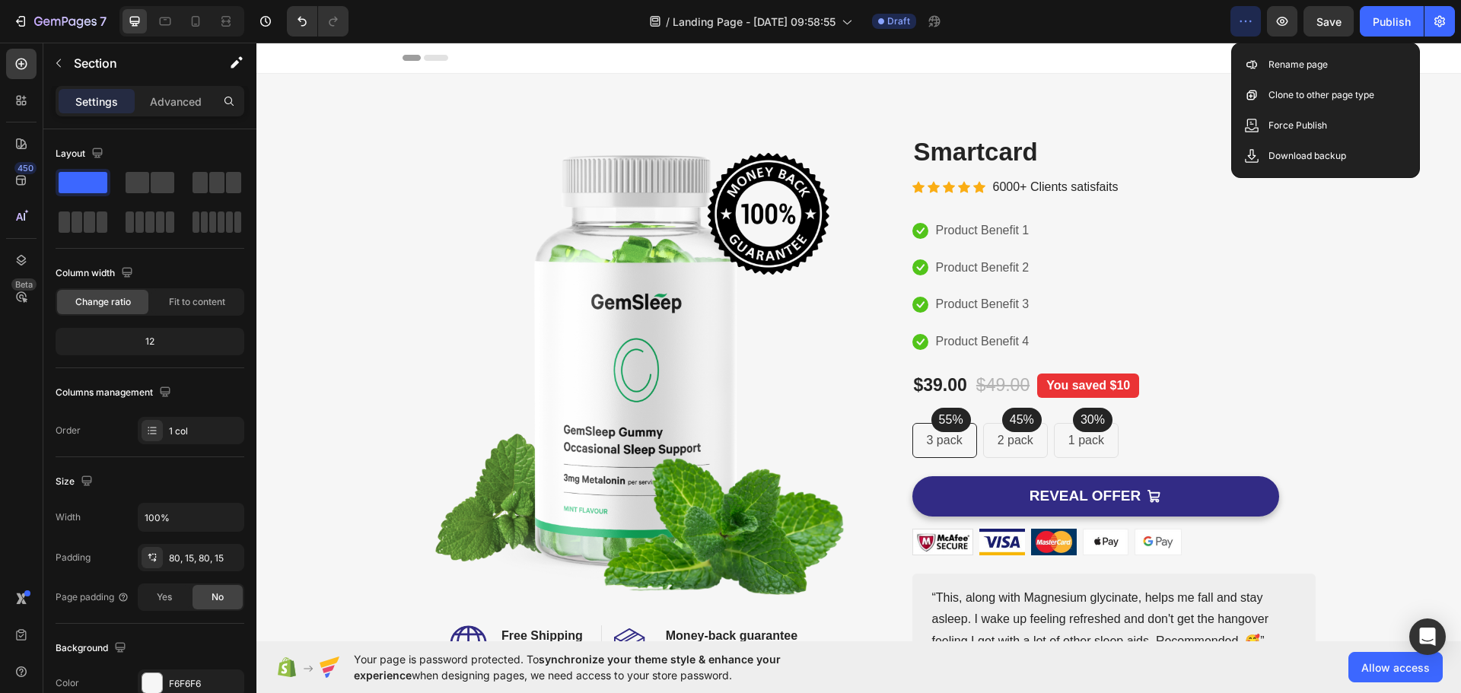
click at [1146, 11] on div "/ Landing Page - [DATE] 09:58:55 Draft" at bounding box center [796, 21] width 870 height 30
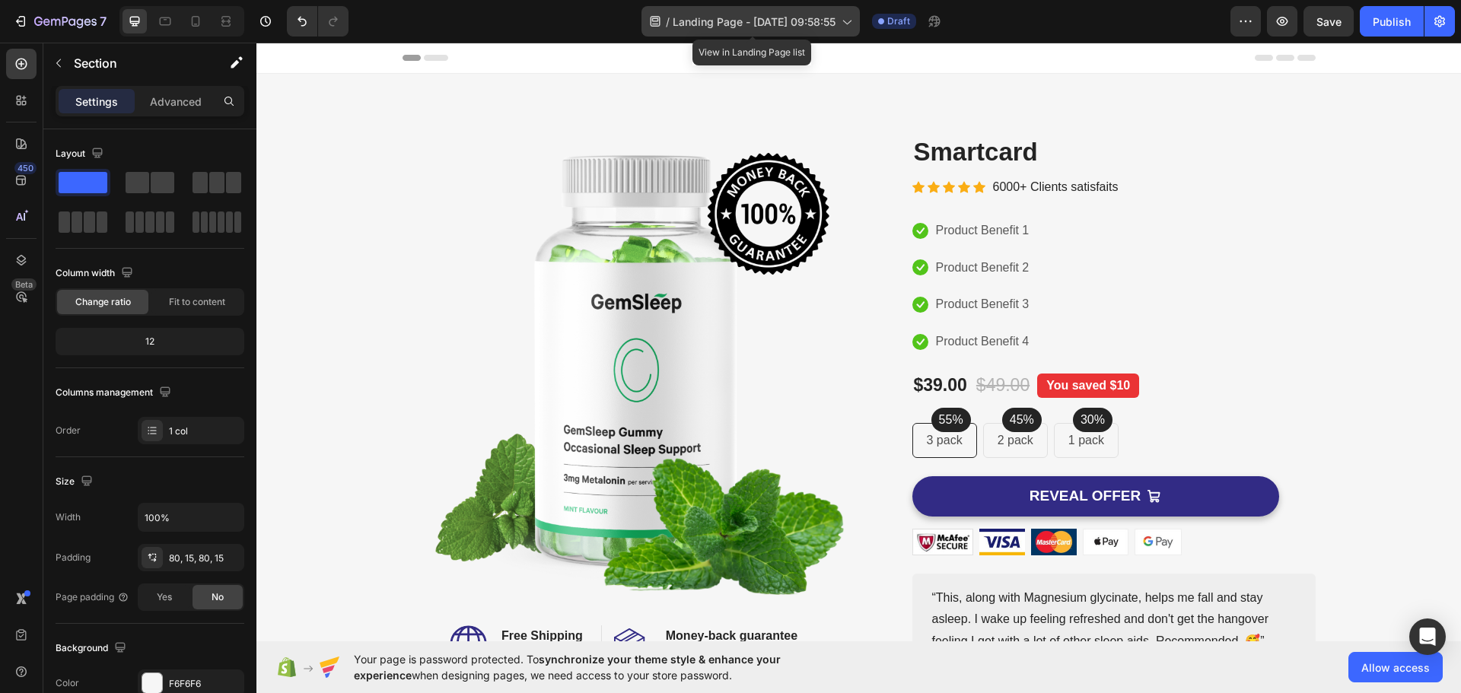
click at [671, 17] on div "/ Landing Page - [DATE] 09:58:55" at bounding box center [751, 21] width 218 height 30
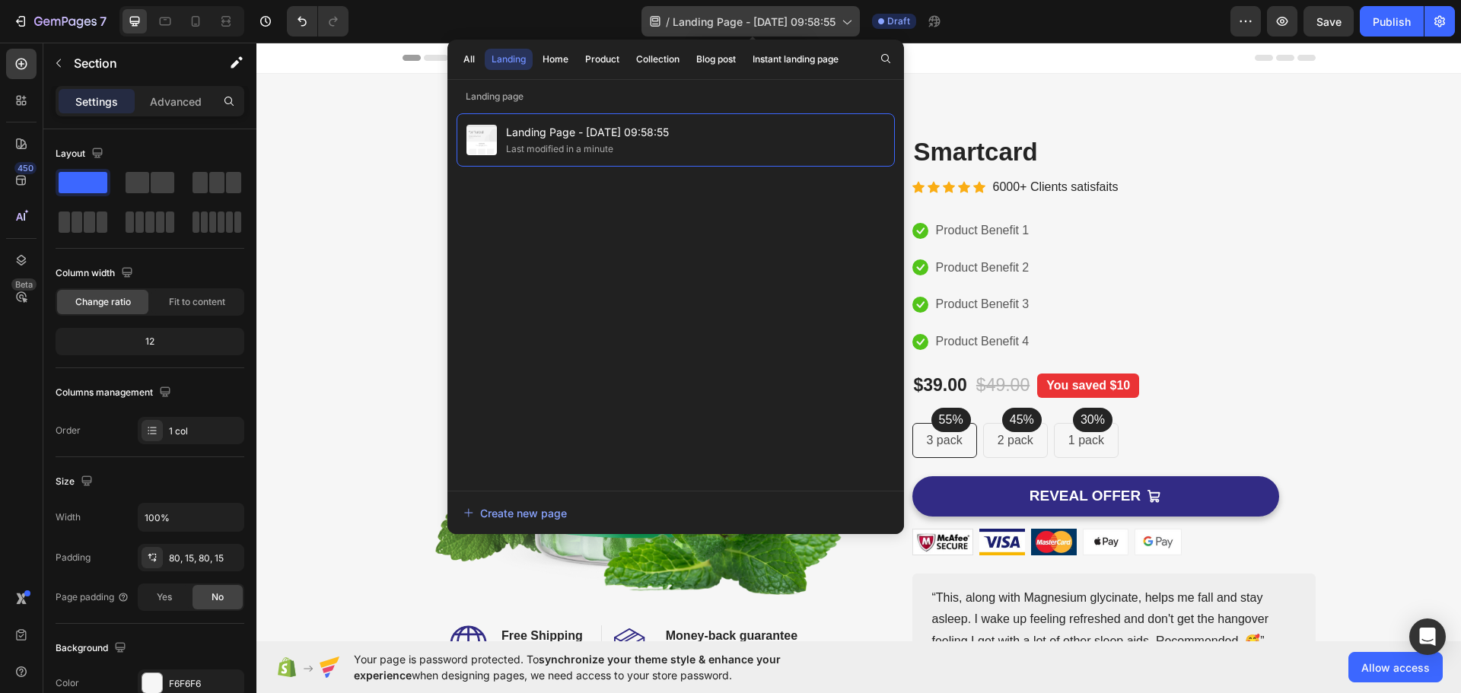
click at [690, 24] on span "Landing Page - [DATE] 09:58:55" at bounding box center [754, 22] width 163 height 16
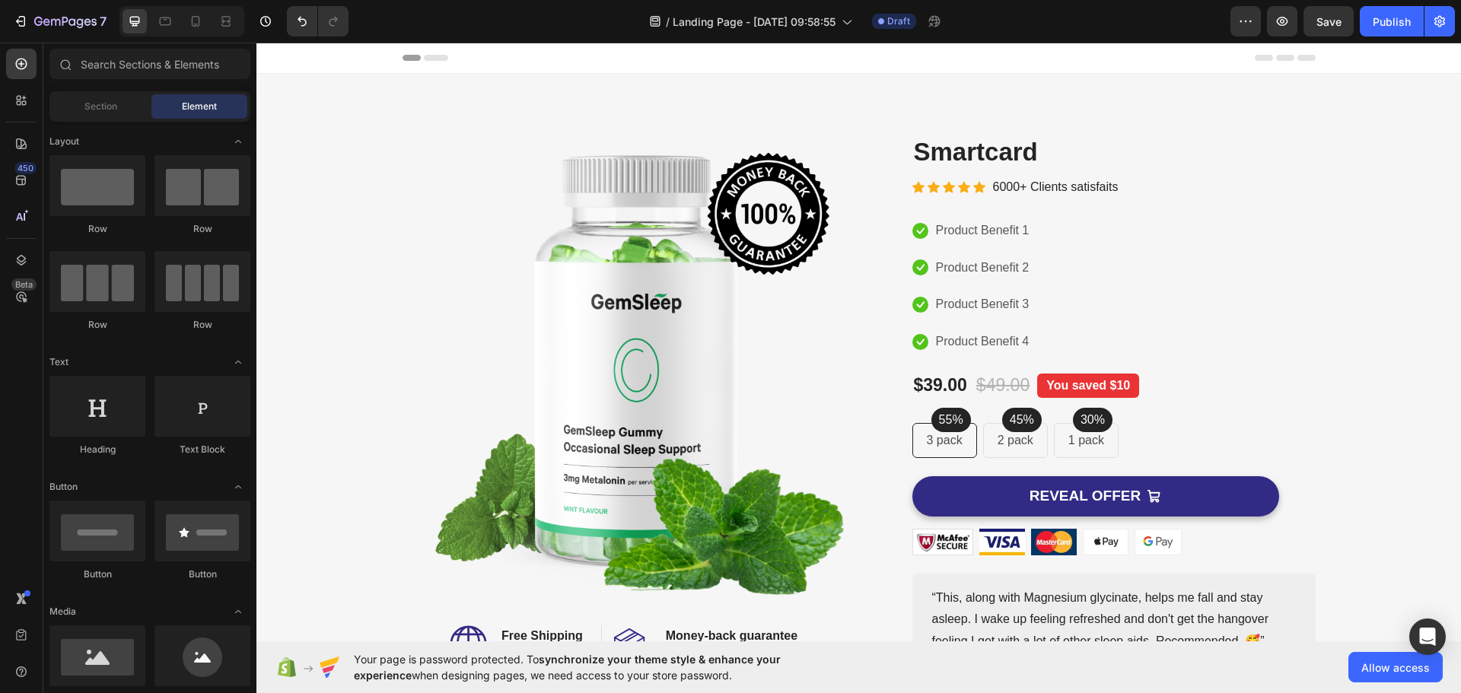
click at [426, 58] on icon at bounding box center [436, 58] width 24 height 6
click at [298, 64] on span "Header" at bounding box center [301, 57] width 33 height 15
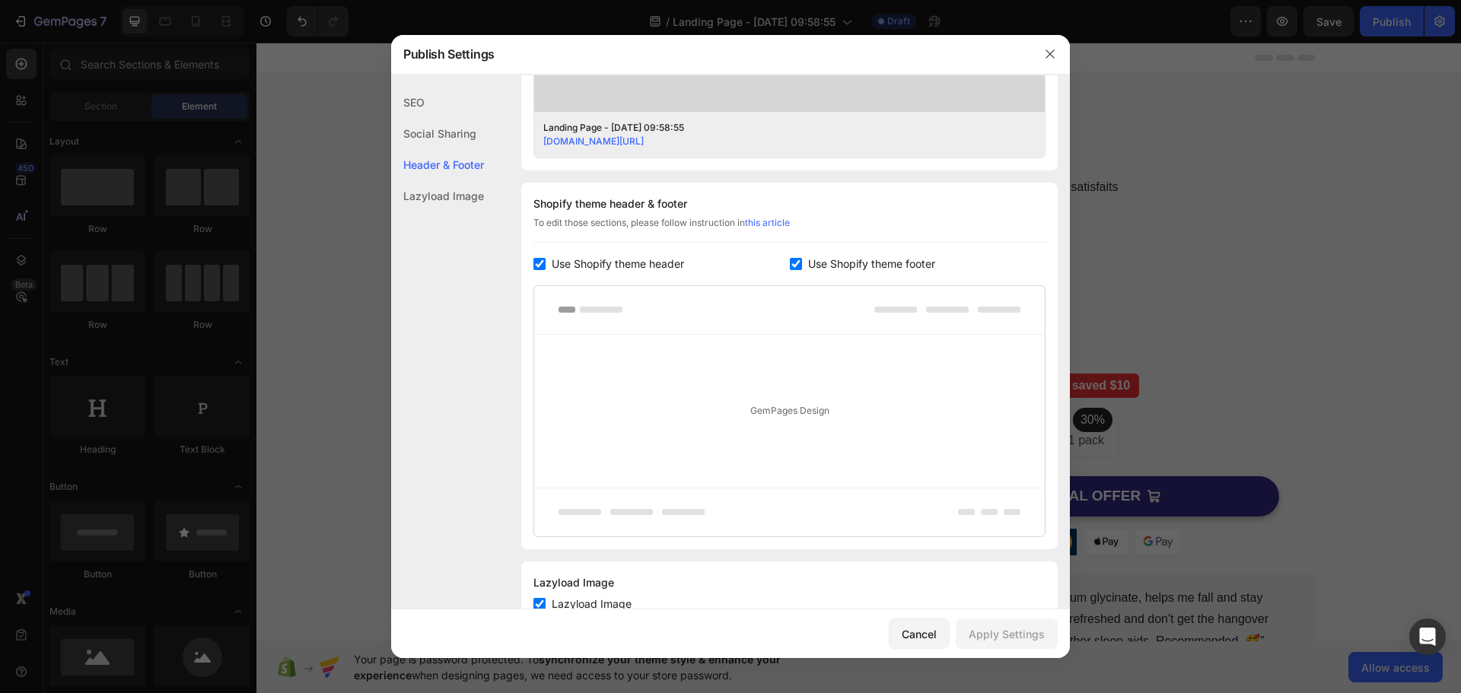
scroll to position [672, 0]
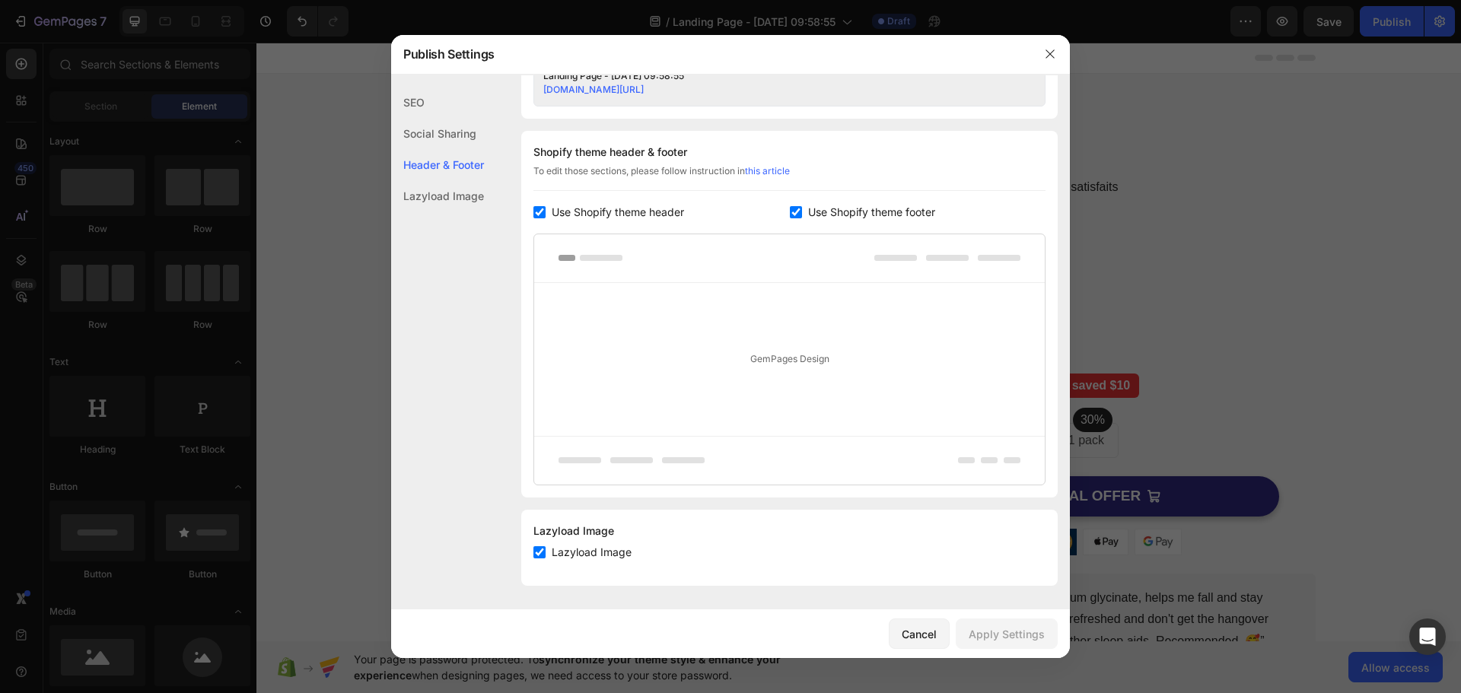
click at [359, 212] on div at bounding box center [730, 346] width 1461 height 693
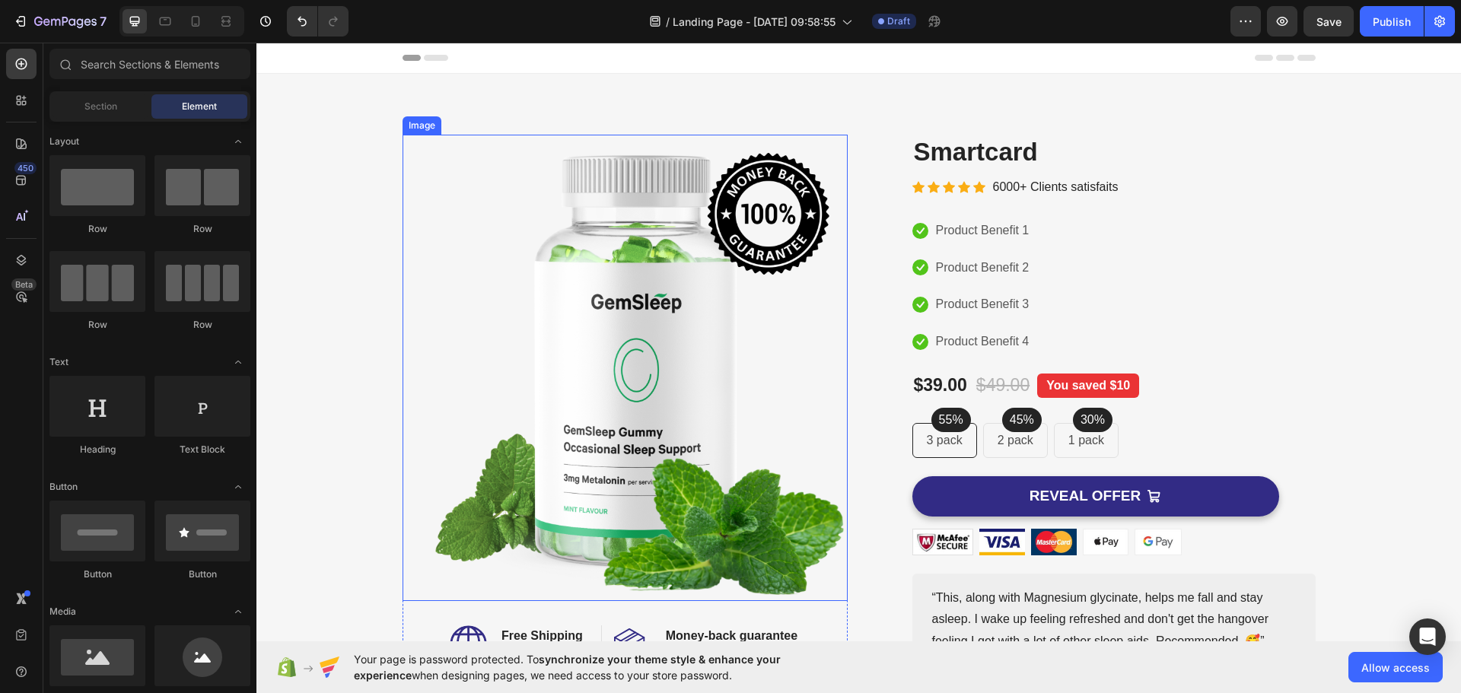
click at [695, 317] on img at bounding box center [625, 368] width 445 height 467
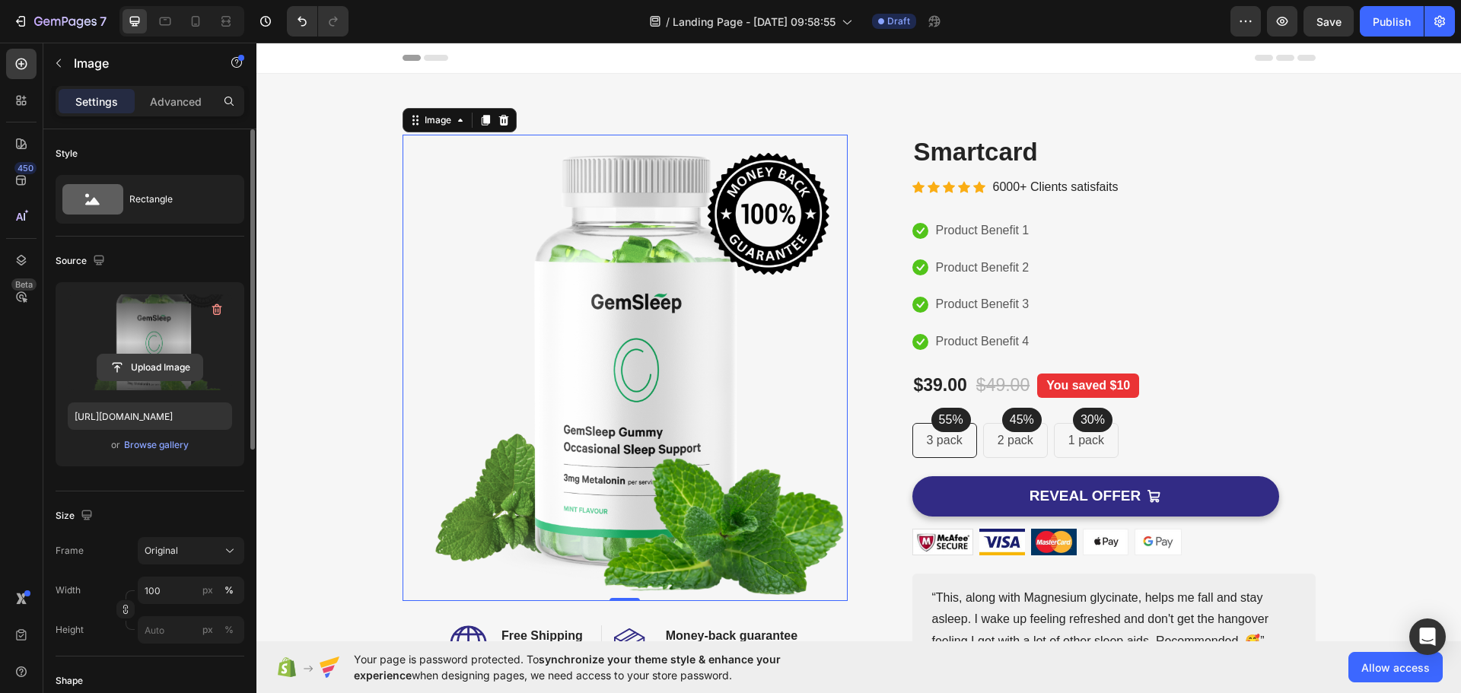
click at [162, 373] on input "file" at bounding box center [149, 368] width 105 height 26
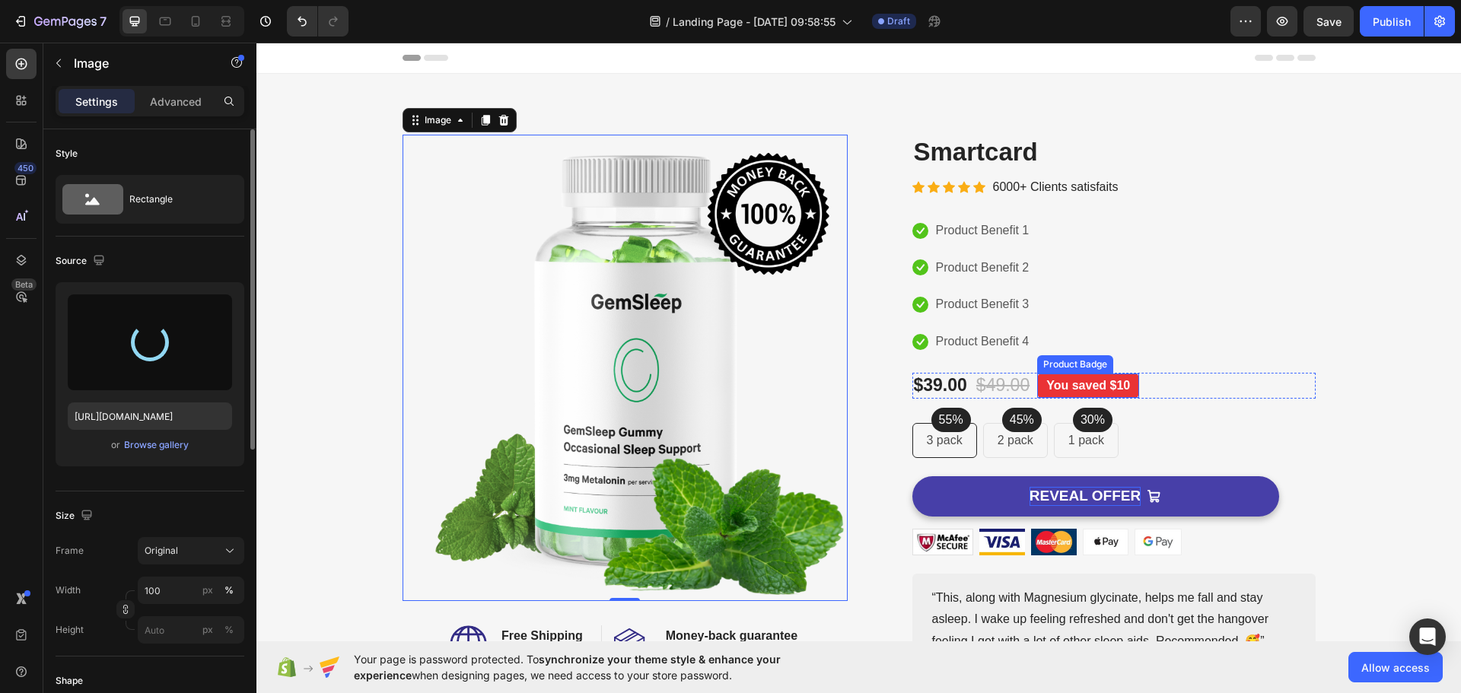
type input "[URL][DOMAIN_NAME]"
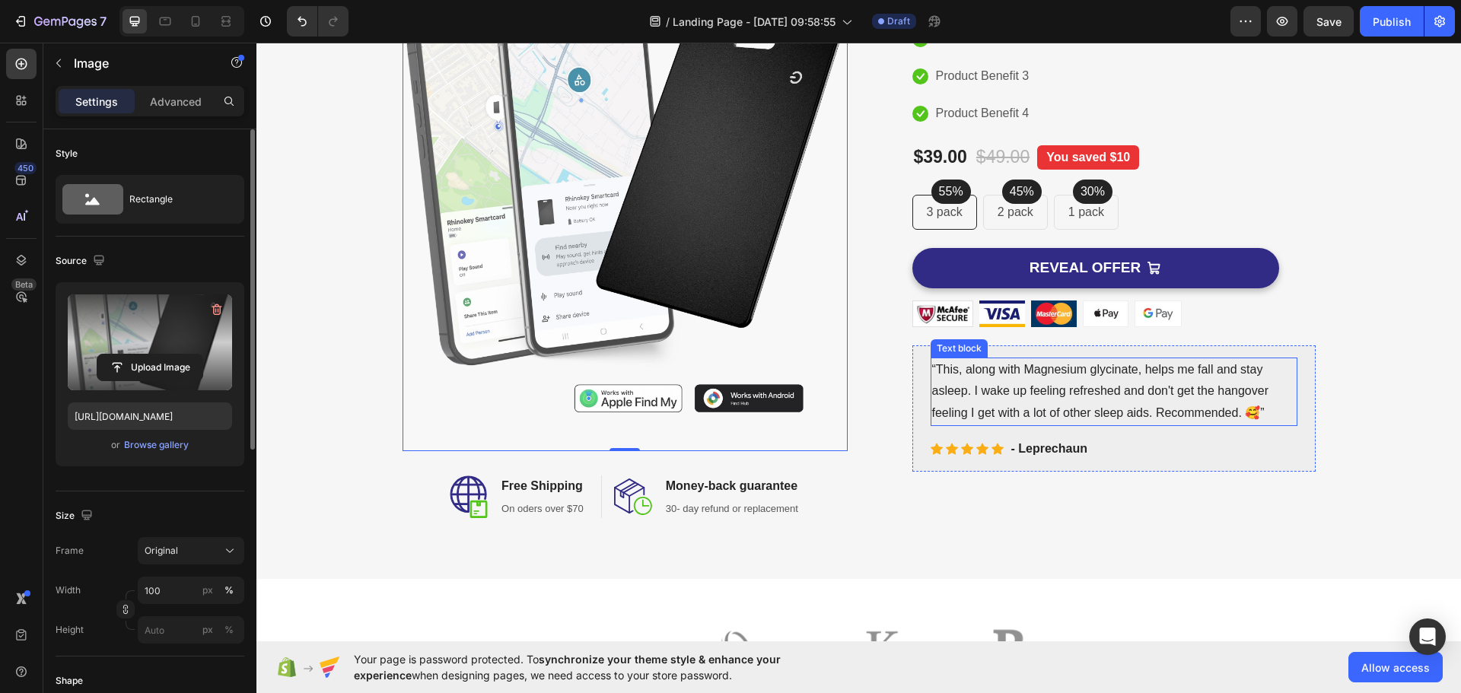
scroll to position [152, 0]
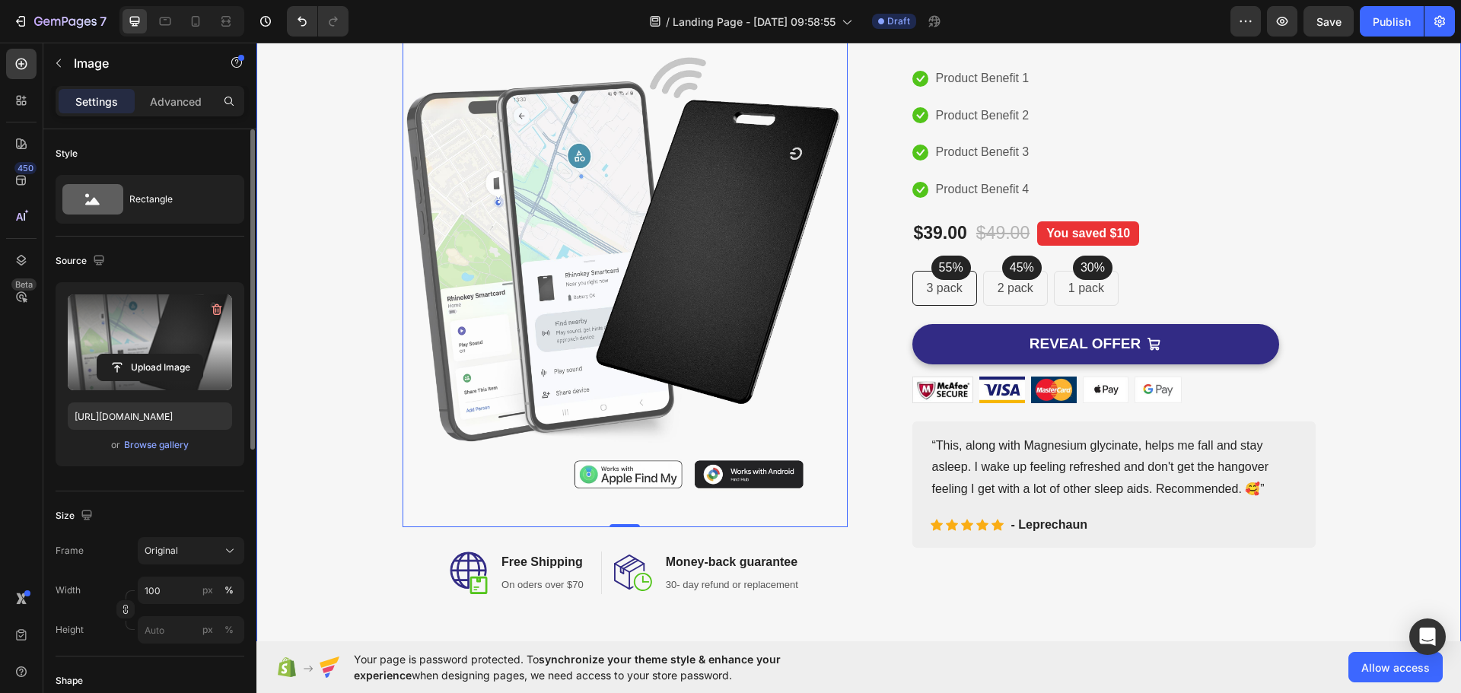
click at [323, 280] on div "Image 0 Image Free Shipping Heading On oders over $70 Text block Row Image Mone…" at bounding box center [859, 288] width 1182 height 612
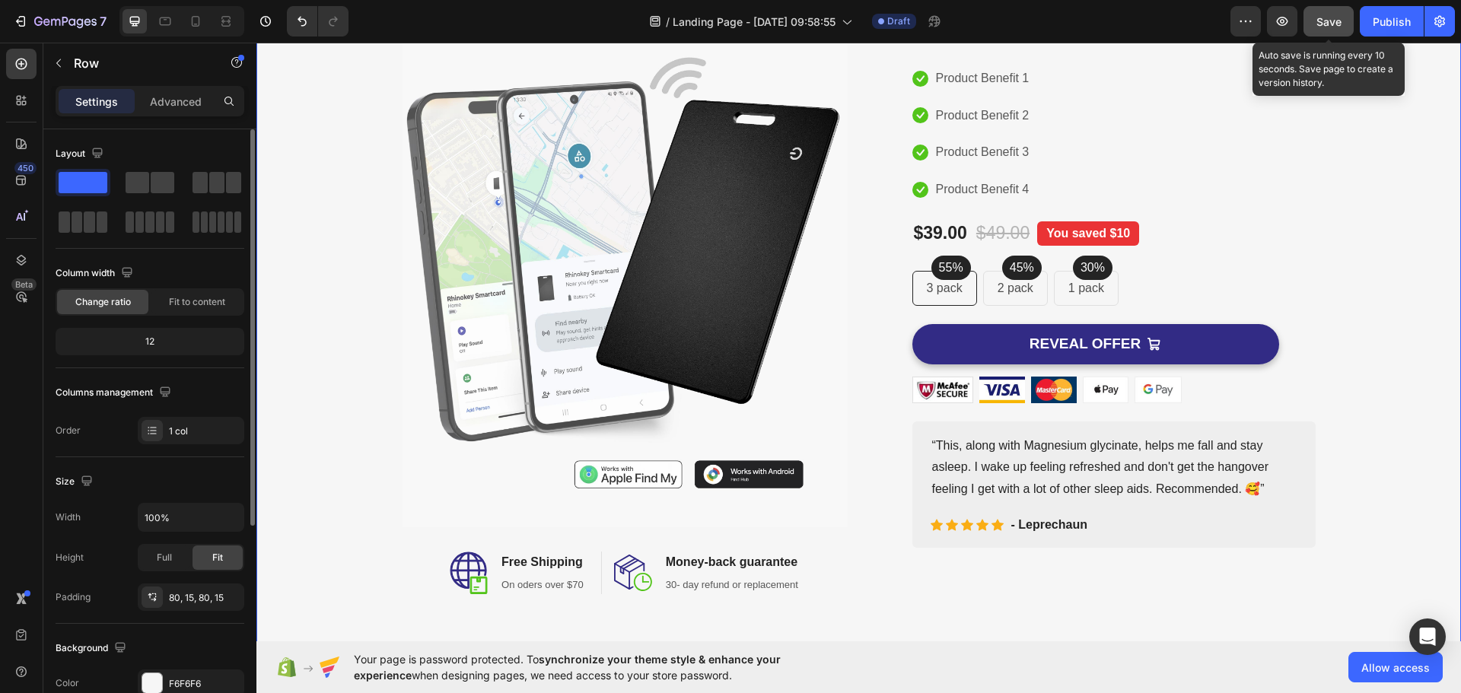
click at [1323, 18] on span "Save" at bounding box center [1329, 21] width 25 height 13
